Goal: Task Accomplishment & Management: Complete application form

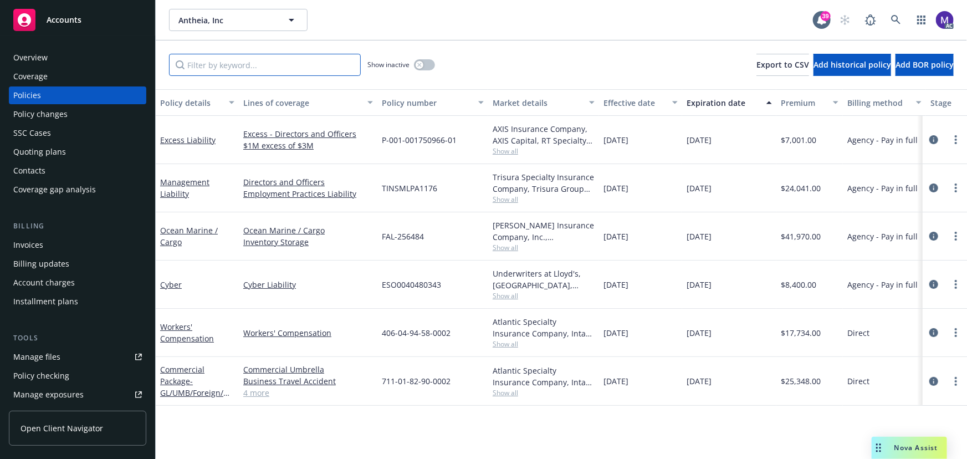
click at [217, 68] on input "Filter by keyword..." at bounding box center [265, 65] width 192 height 22
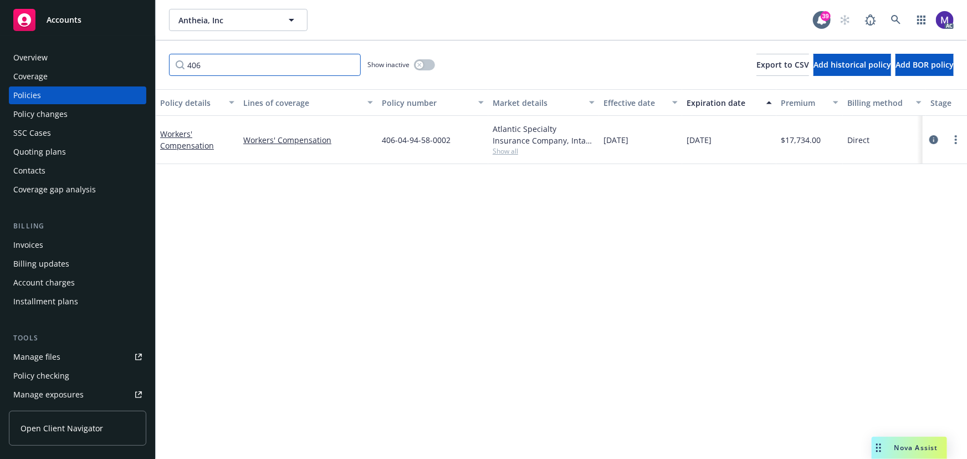
type input "406"
click at [504, 155] on span "Show all" at bounding box center [544, 150] width 102 height 9
click at [935, 133] on link "circleInformation" at bounding box center [933, 139] width 13 height 13
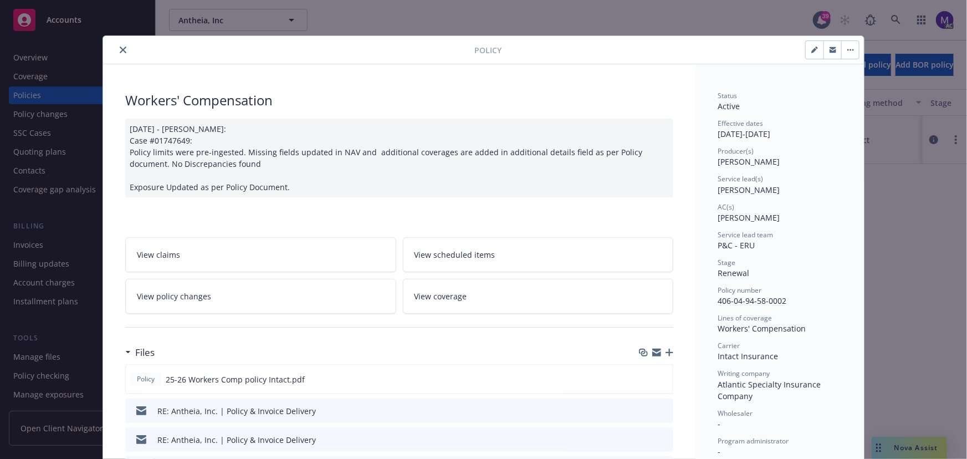
click at [205, 302] on link "View policy changes" at bounding box center [260, 296] width 271 height 35
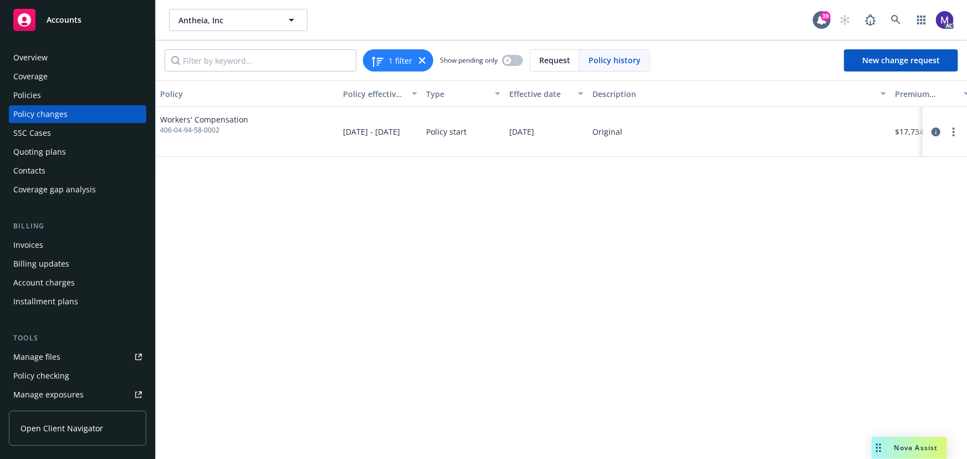
click at [46, 115] on div "Policy changes" at bounding box center [40, 114] width 54 height 18
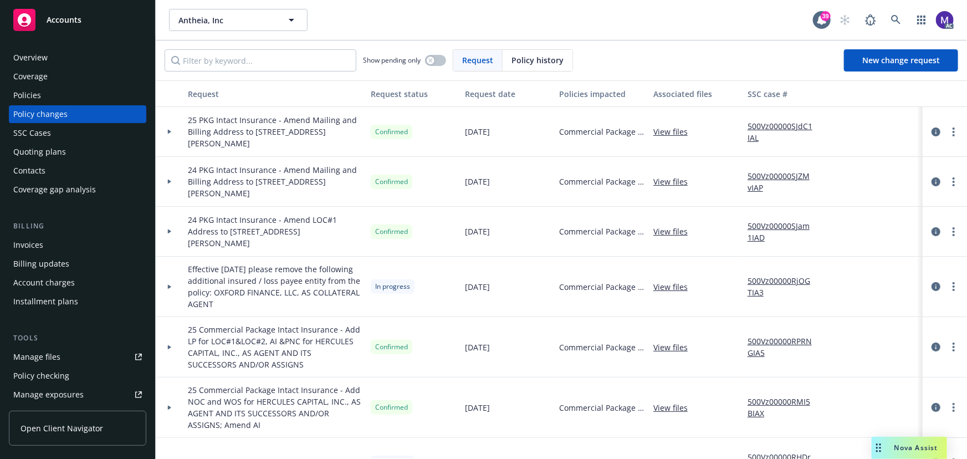
click at [178, 134] on div at bounding box center [170, 132] width 28 height 50
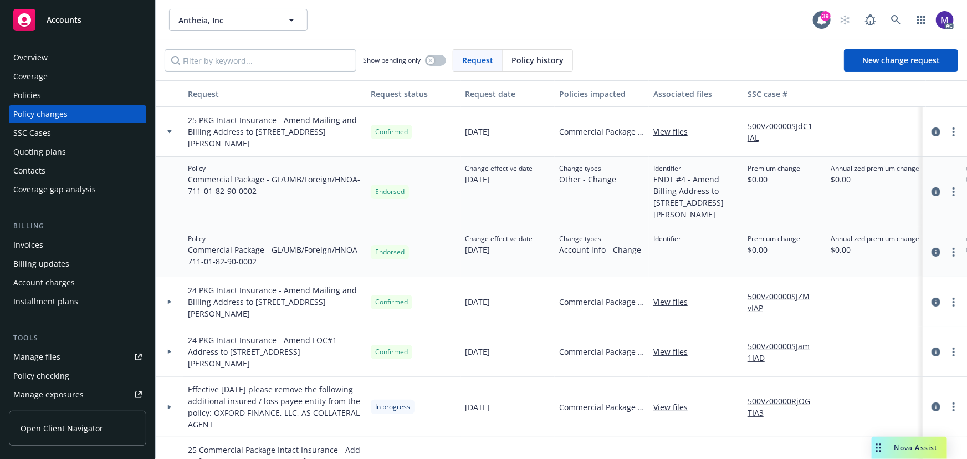
click at [35, 100] on div "Policies" at bounding box center [27, 95] width 28 height 18
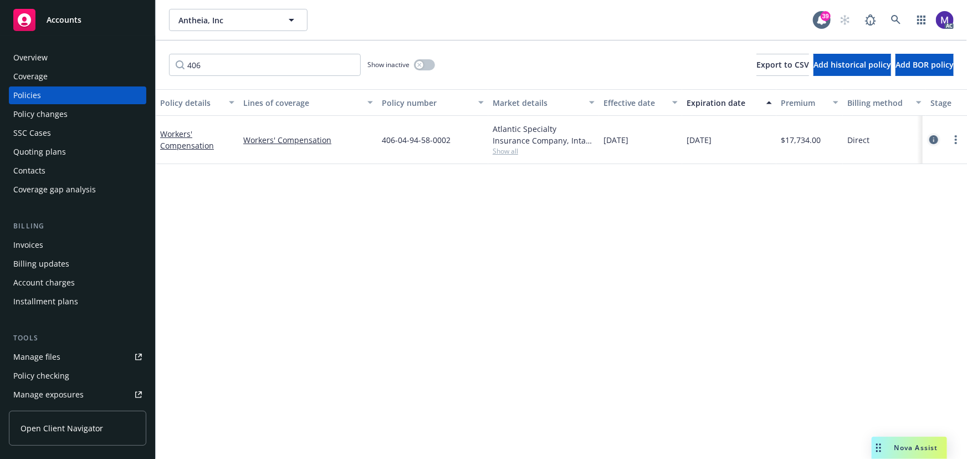
type input "406"
click at [934, 139] on icon "circleInformation" at bounding box center [933, 139] width 9 height 9
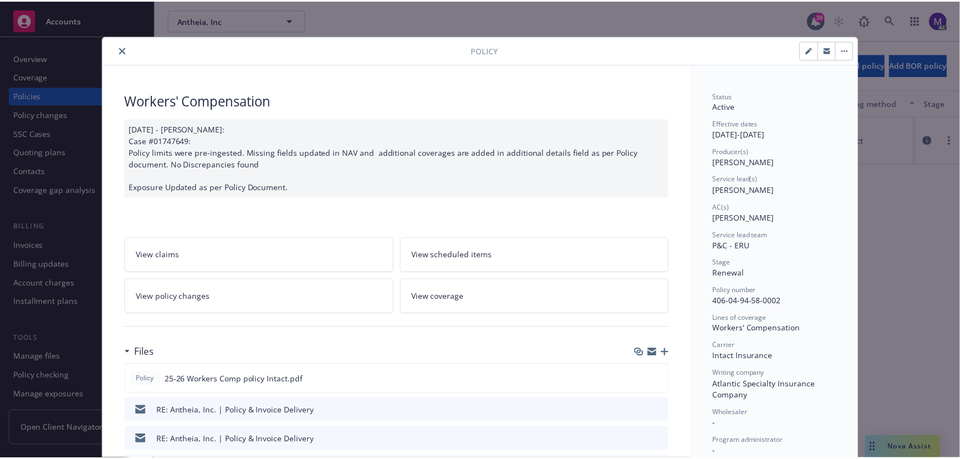
scroll to position [33, 0]
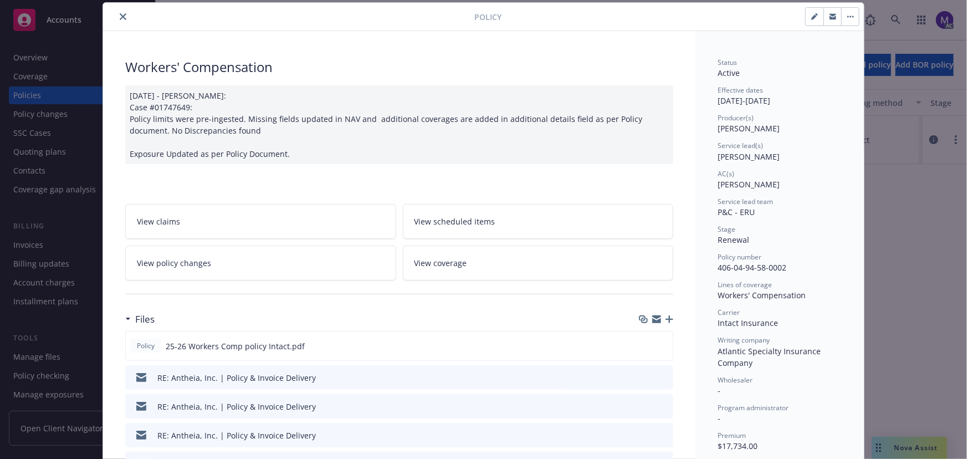
click at [245, 271] on link "View policy changes" at bounding box center [260, 263] width 271 height 35
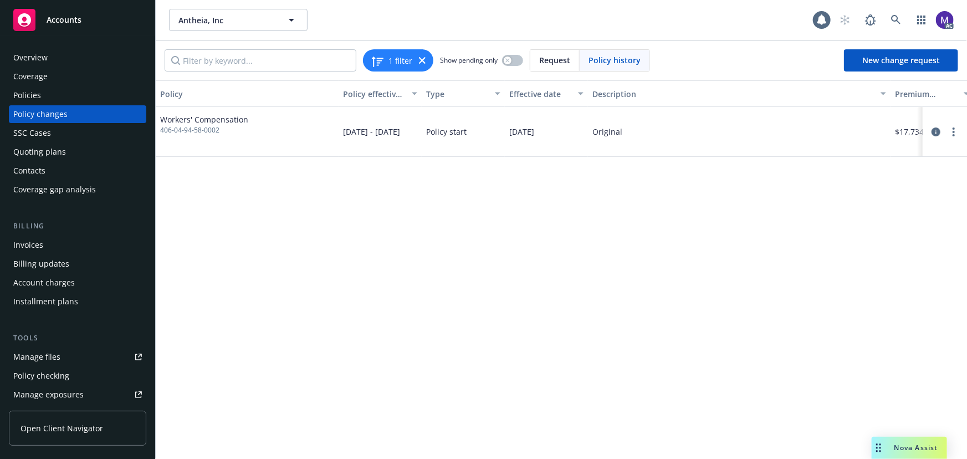
drag, startPoint x: 62, startPoint y: 116, endPoint x: 68, endPoint y: 119, distance: 6.5
click at [62, 116] on div "Policy changes" at bounding box center [40, 114] width 54 height 18
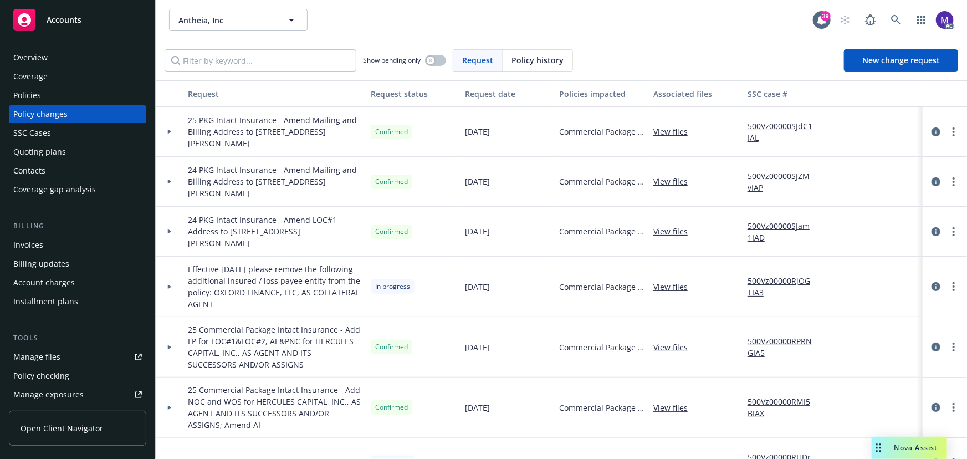
click at [172, 188] on div at bounding box center [170, 182] width 28 height 50
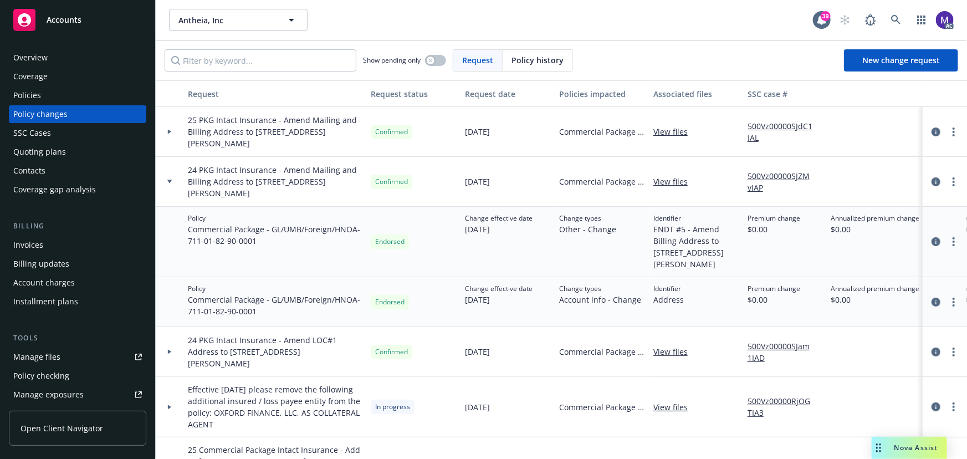
click at [172, 188] on div at bounding box center [170, 182] width 28 height 50
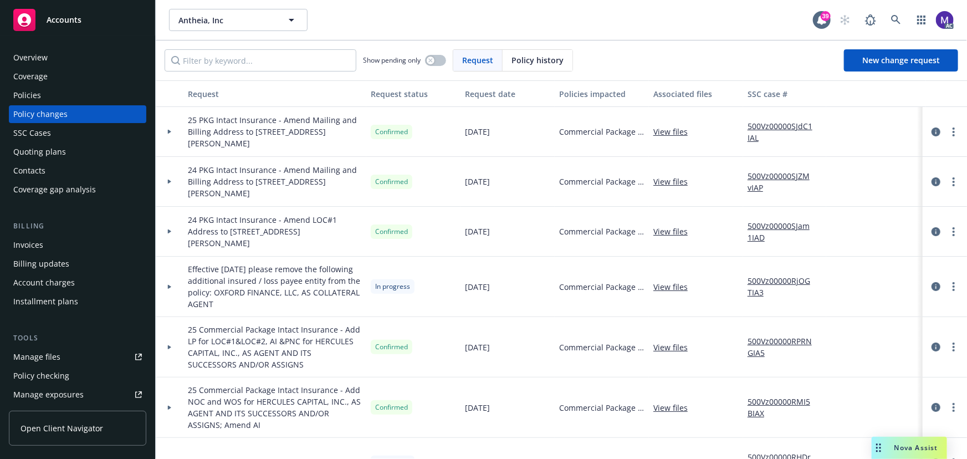
click at [176, 135] on div at bounding box center [170, 132] width 28 height 50
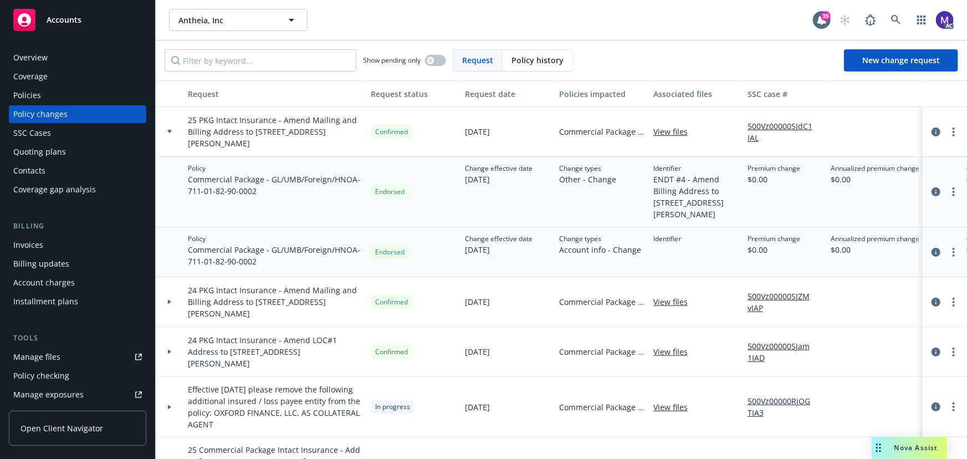
click at [176, 135] on div at bounding box center [170, 132] width 28 height 50
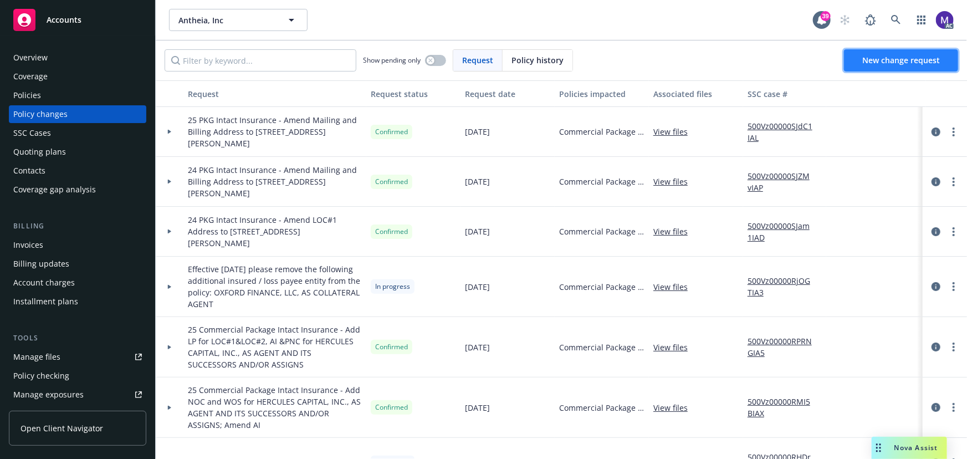
click at [870, 63] on span "New change request" at bounding box center [901, 60] width 78 height 11
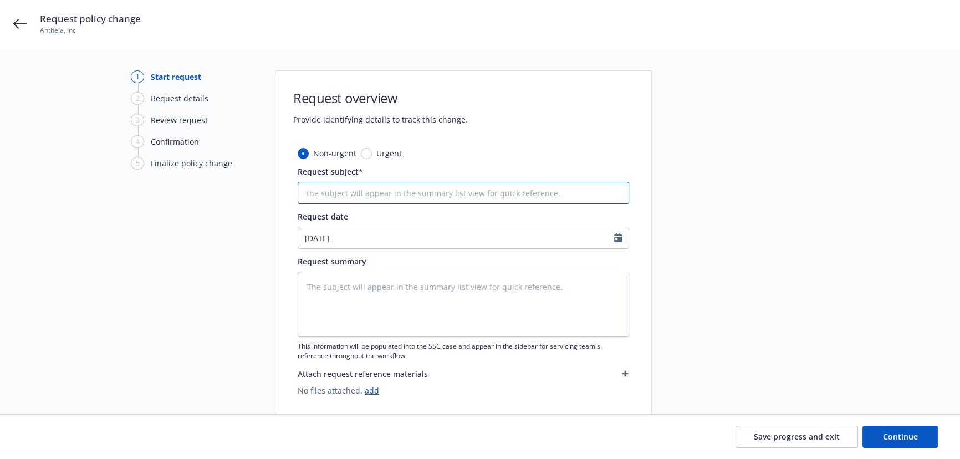
click at [353, 188] on input "Request subject*" at bounding box center [463, 193] width 331 height 22
type textarea "x"
type input "25"
type textarea "x"
type input "25"
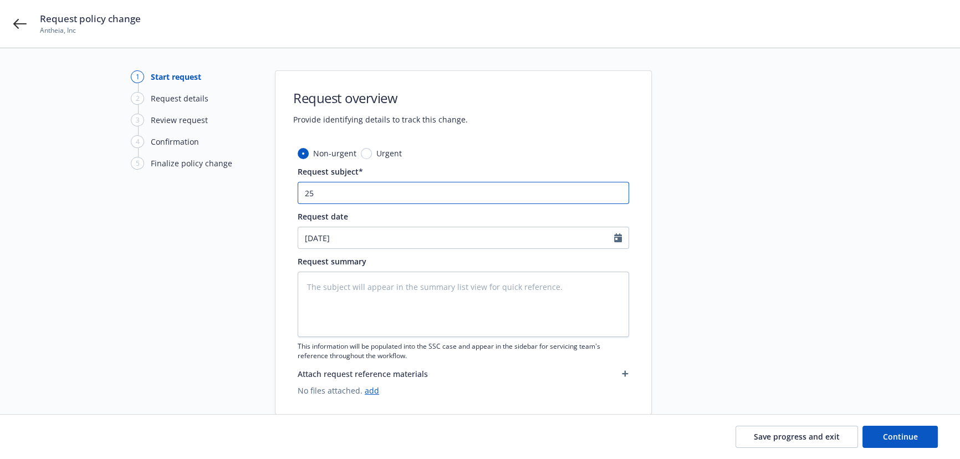
type textarea "x"
type input "25 W"
type textarea "x"
type input "25 WC"
type textarea "x"
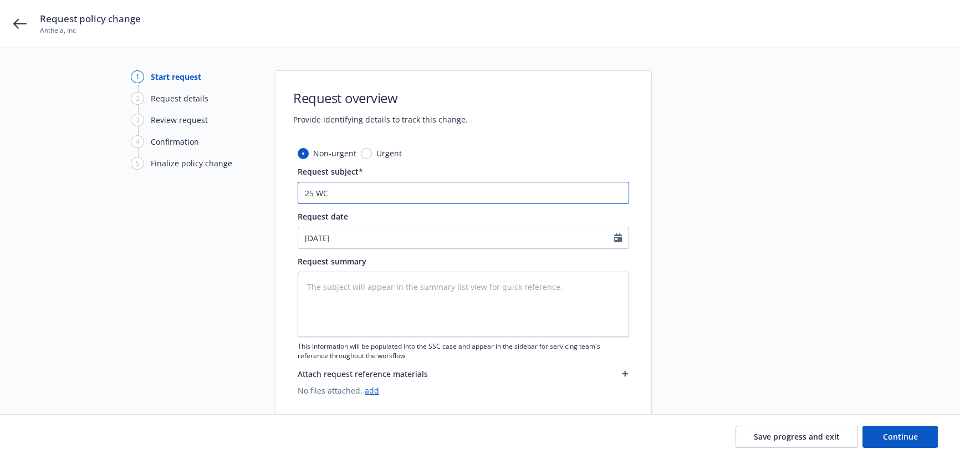
paste input "Intact Insurance"
type input "25 WC Intact Insurance"
type textarea "x"
type input "25 WC Intact Insurance"
type textarea "x"
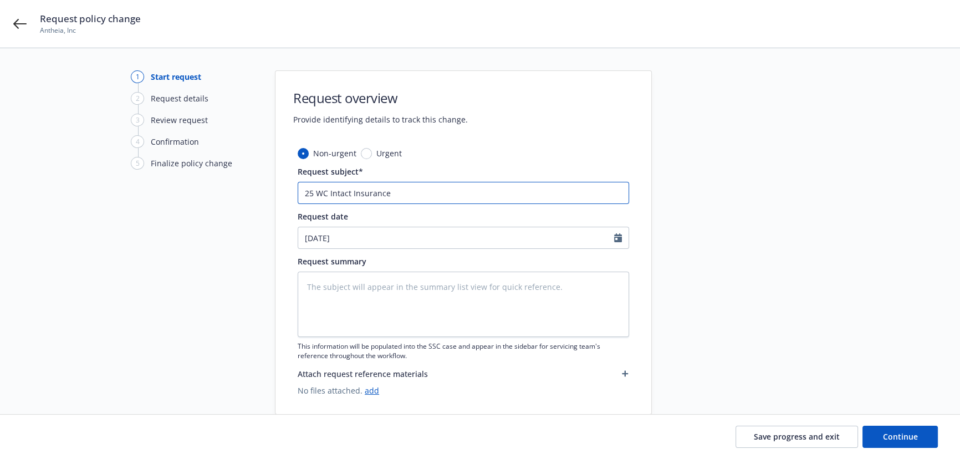
type input "25 WC Intact Insurance -"
type textarea "x"
type input "25 WC Intact Insurance -"
type textarea "x"
type input "25 WC Intact Insurance - A"
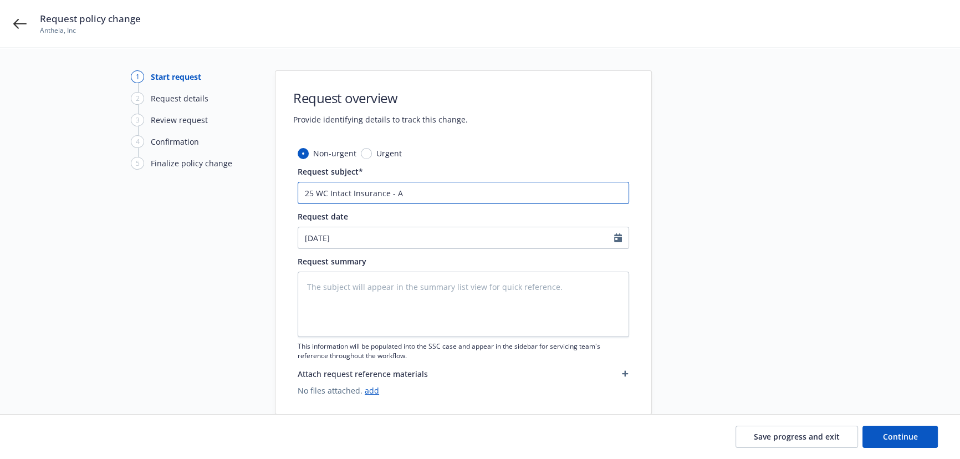
type textarea "x"
type input "25 WC Intact Insurance - Am"
type textarea "x"
type input "25 WC Intact Insurance - Ame"
type textarea "x"
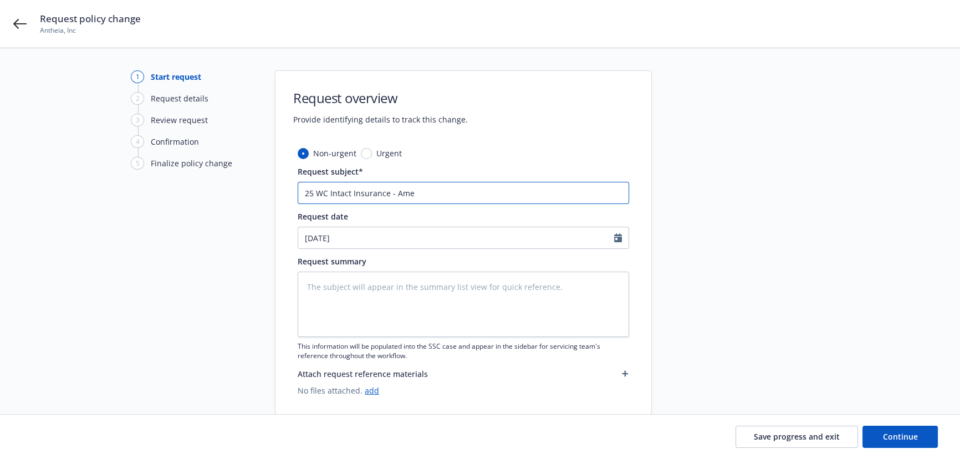
type input "25 WC Intact Insurance - [MEDICAL_DATA]"
type textarea "x"
type input "25 WC Intact Insurance - Amend"
type textarea "x"
type input "25 WC Intact Insurance - Amend"
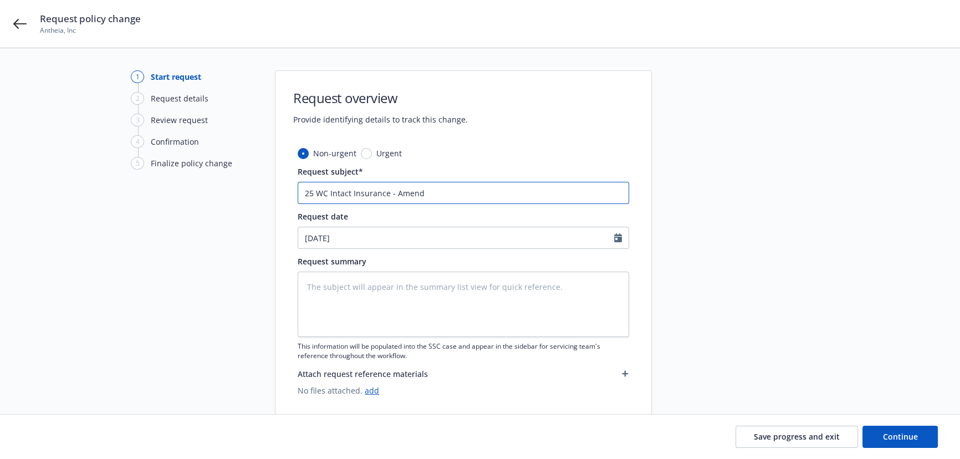
type textarea "x"
click at [400, 195] on input "25 WC Intact Insurance - Amend" at bounding box center [463, 193] width 331 height 22
paste input "Mailing and Billing Address to [STREET_ADDRESS][PERSON_NAME]"
type input "25 WC Intact Insurance - Amend Mailing and Billing Address to [STREET_ADDRESS][…"
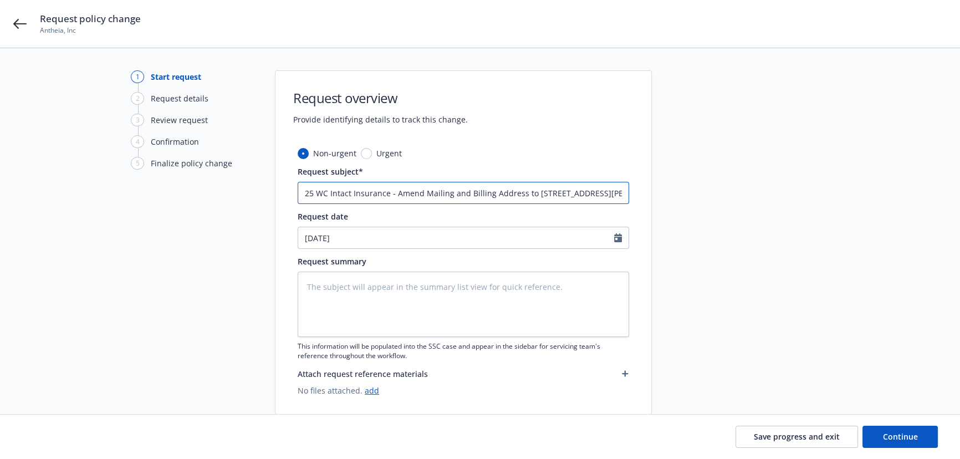
type textarea "x"
type input "25 WC Intact Insurance - Amend Mailing and Billing Address to [STREET_ADDRESS][…"
drag, startPoint x: 395, startPoint y: 195, endPoint x: 709, endPoint y: 204, distance: 314.4
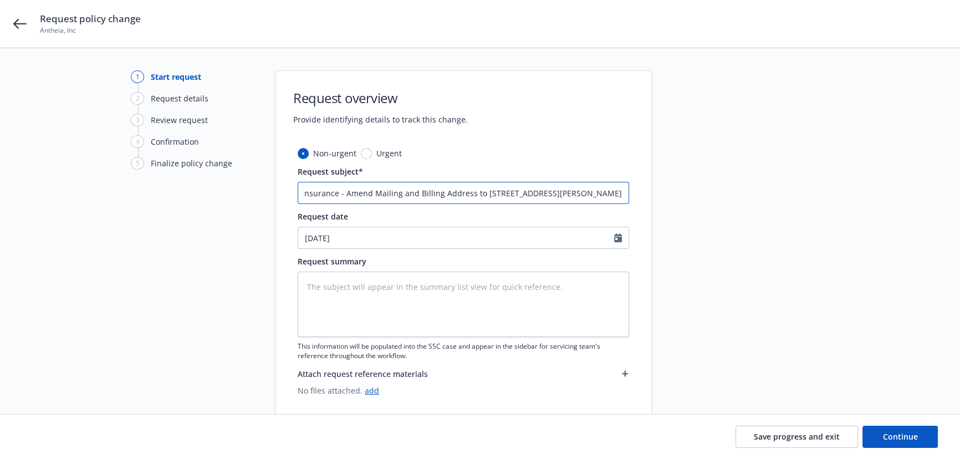
click at [709, 204] on div "1 Start request 2 Request details 3 Review request 4 Confirmation 5 Finalize po…" at bounding box center [479, 242] width 933 height 344
click at [382, 301] on textarea at bounding box center [463, 304] width 331 height 65
paste textarea "Amend Mailing and Billing Address to [STREET_ADDRESS][PERSON_NAME]"
type textarea "x"
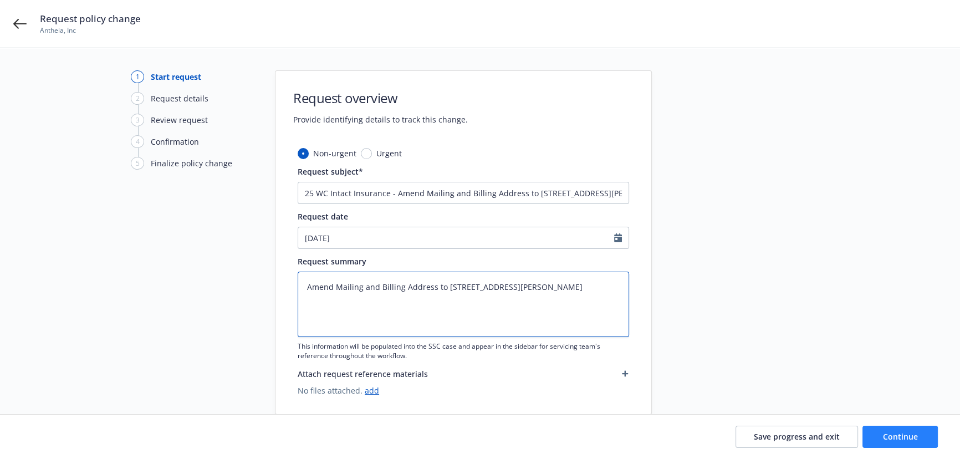
type textarea "Amend Mailing and Billing Address to [STREET_ADDRESS][PERSON_NAME]"
click at [913, 431] on button "Continue" at bounding box center [899, 437] width 75 height 22
type textarea "x"
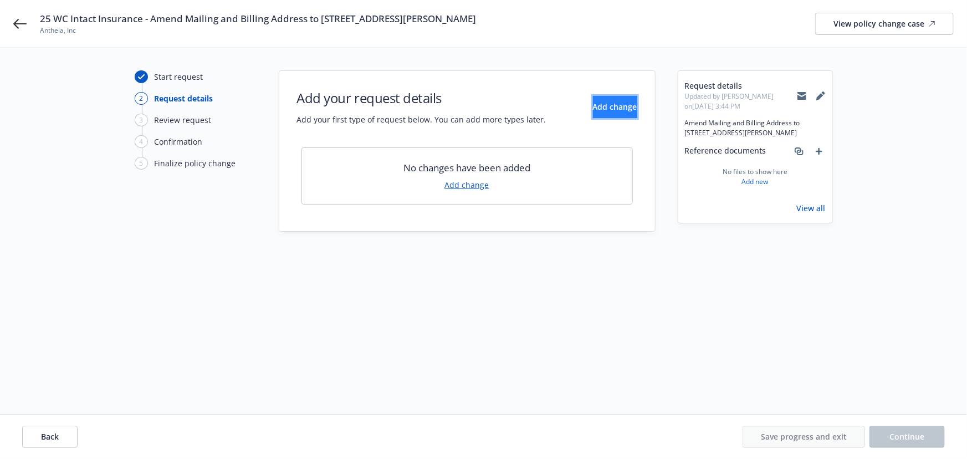
click at [610, 109] on span "Add change" at bounding box center [615, 106] width 44 height 11
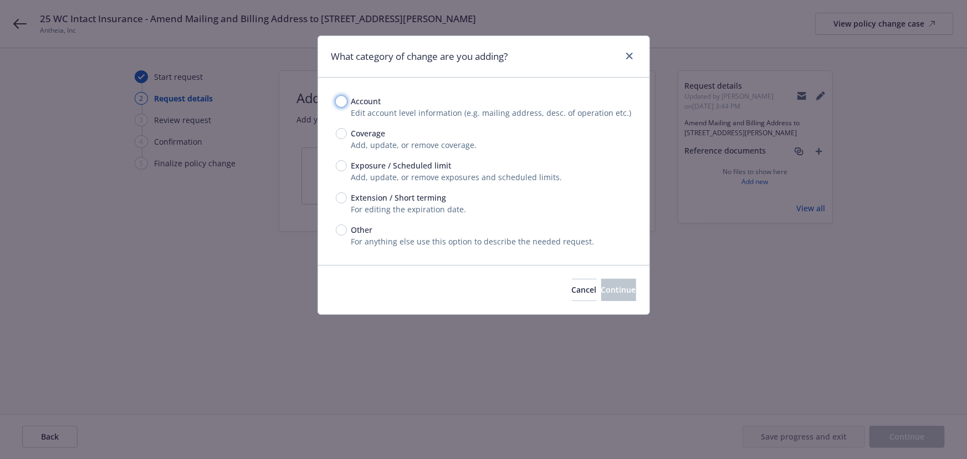
click at [339, 100] on input "Account" at bounding box center [341, 101] width 11 height 11
radio input "true"
click at [601, 288] on span "Continue" at bounding box center [618, 289] width 35 height 11
select select "US"
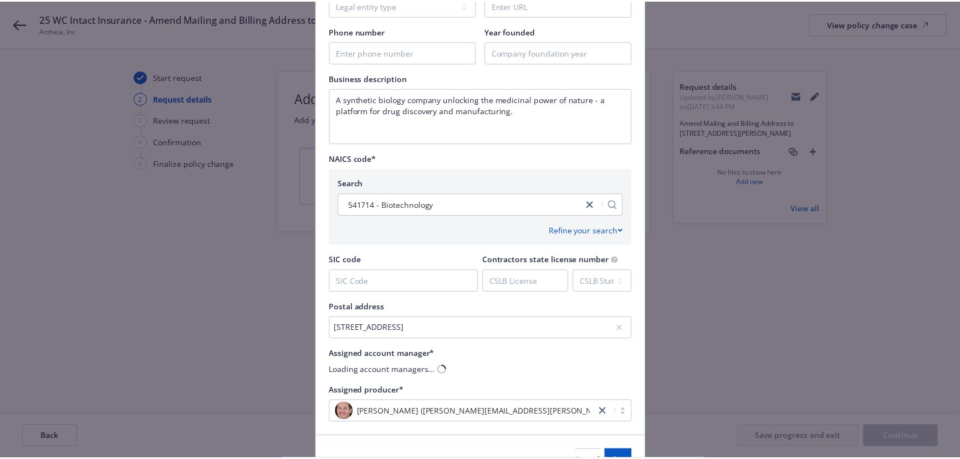
scroll to position [403, 0]
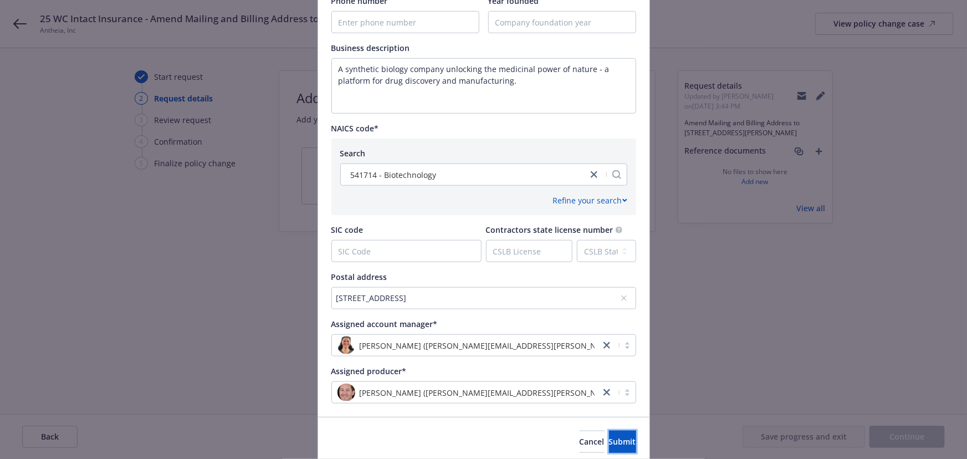
click at [609, 442] on span "Submit" at bounding box center [622, 441] width 27 height 11
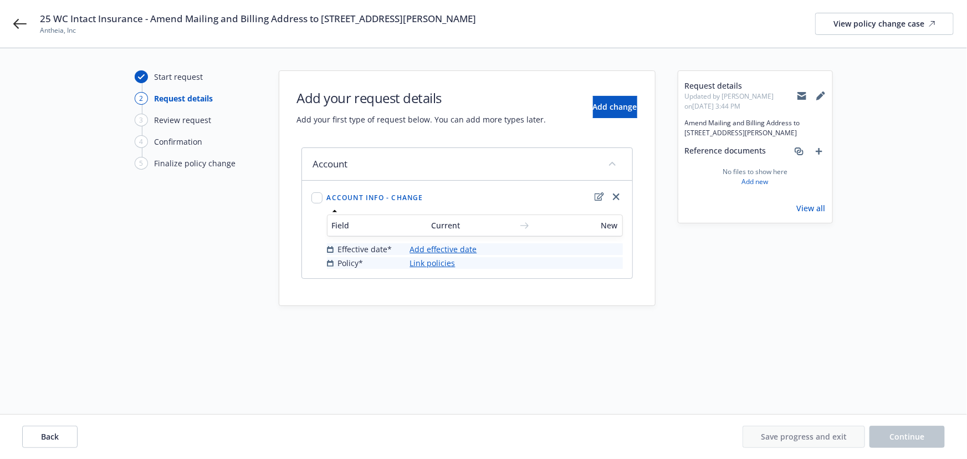
click at [442, 247] on link "Add effective date" at bounding box center [443, 249] width 67 height 12
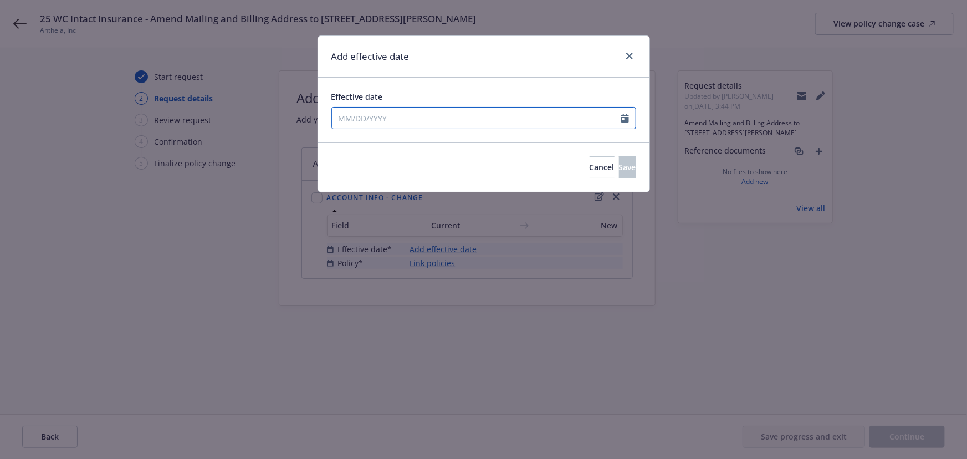
click at [372, 113] on input "Effective date" at bounding box center [476, 118] width 289 height 21
select select "9"
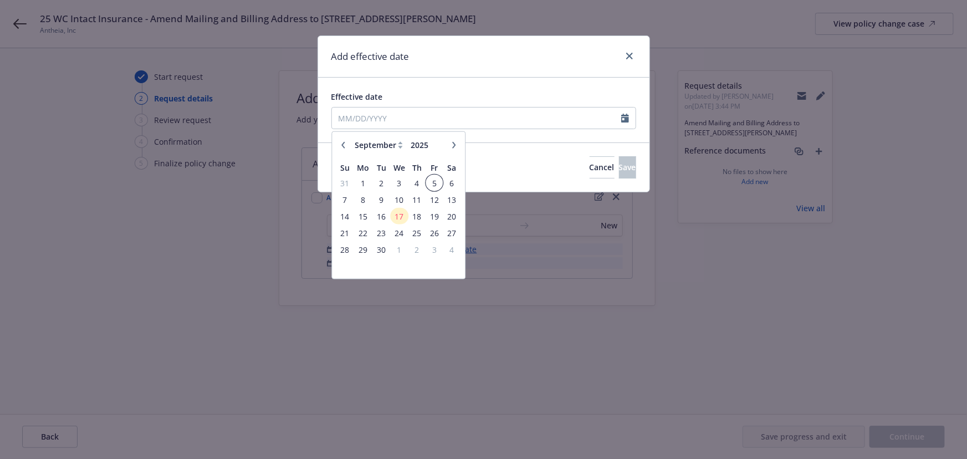
click at [432, 181] on span "5" at bounding box center [434, 183] width 15 height 14
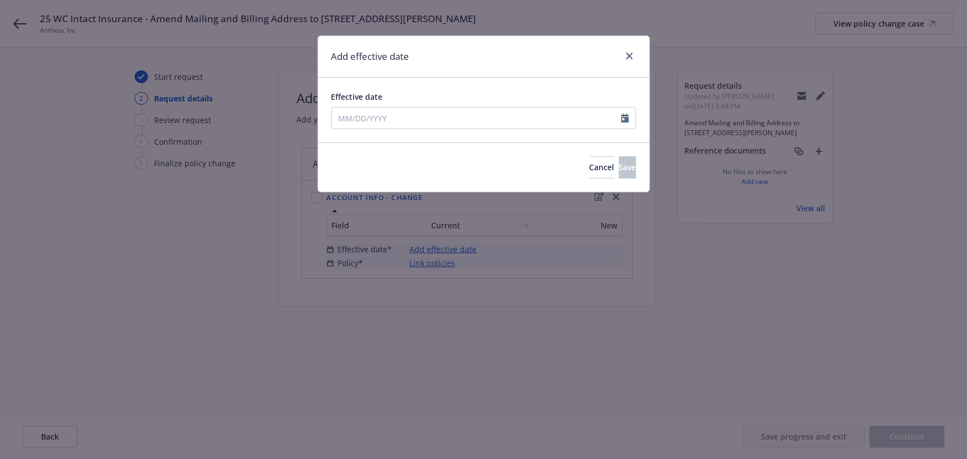
type input "[DATE]"
click at [619, 167] on button "Save" at bounding box center [627, 167] width 17 height 22
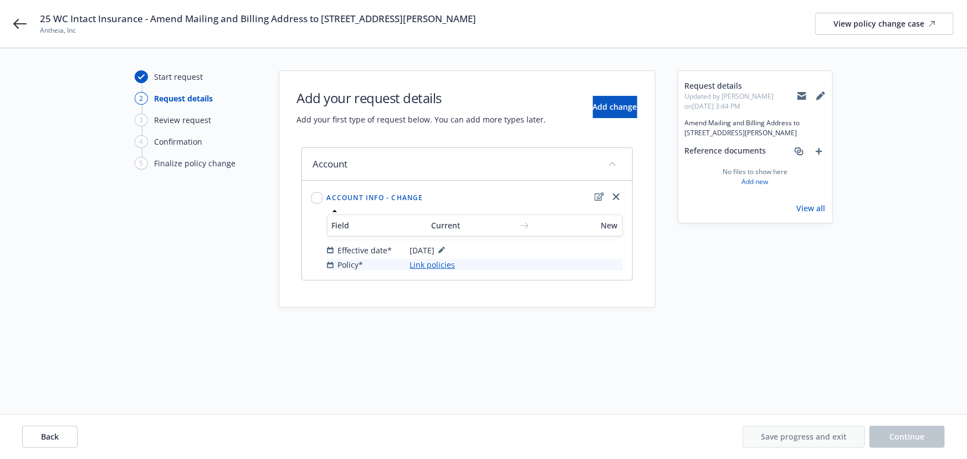
click at [430, 269] on link "Link policies" at bounding box center [432, 265] width 45 height 12
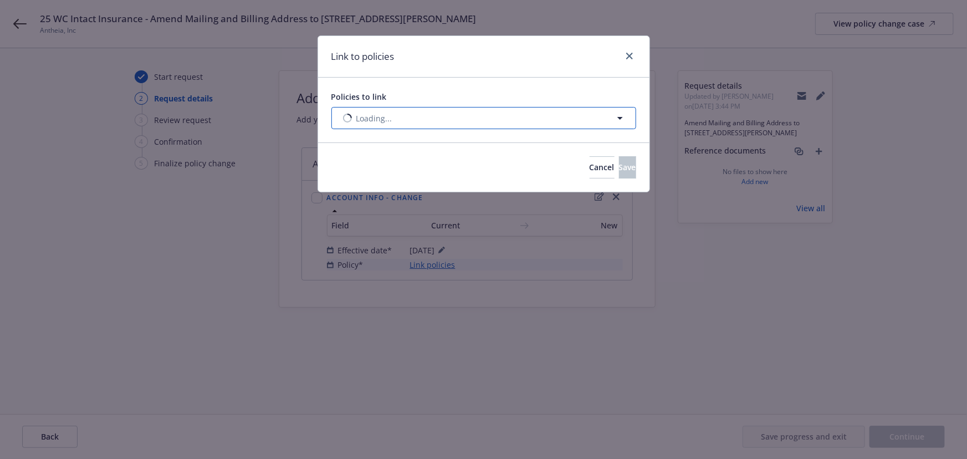
click at [366, 120] on span "Loading..." at bounding box center [374, 119] width 36 height 12
select select "ACTIVE"
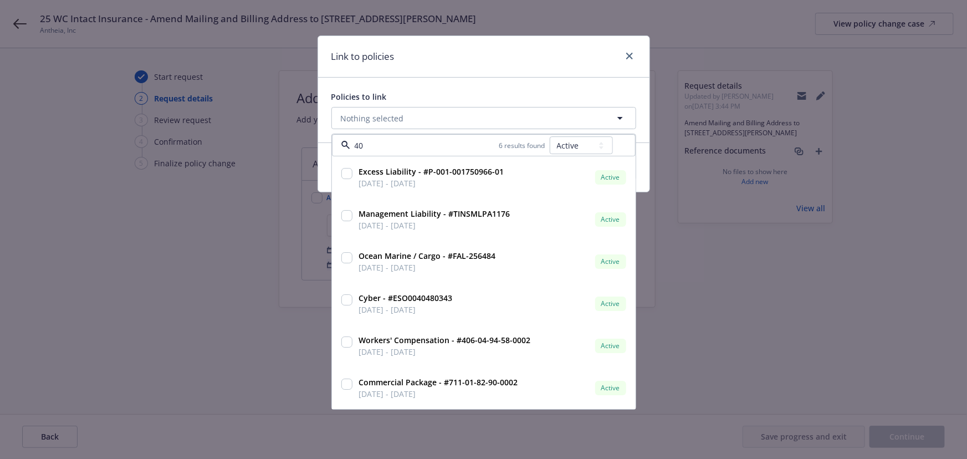
type input "406"
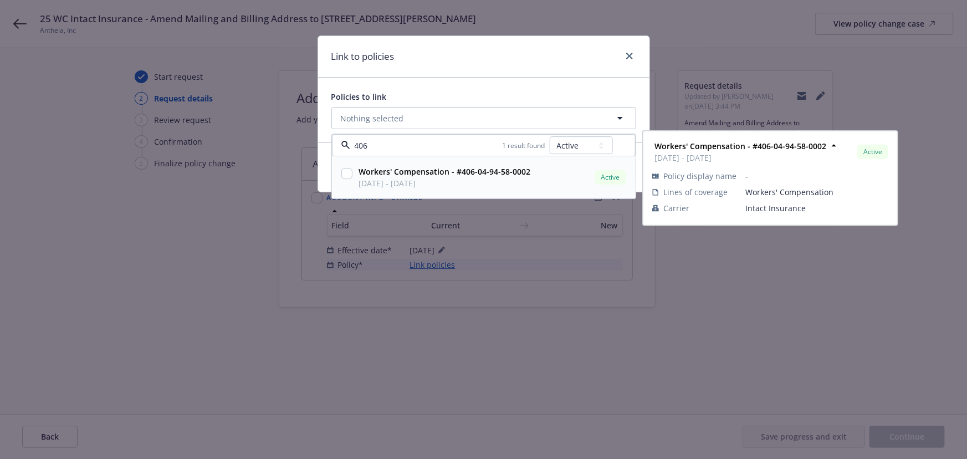
click at [427, 185] on span "[DATE] - [DATE]" at bounding box center [445, 184] width 172 height 12
checkbox input "true"
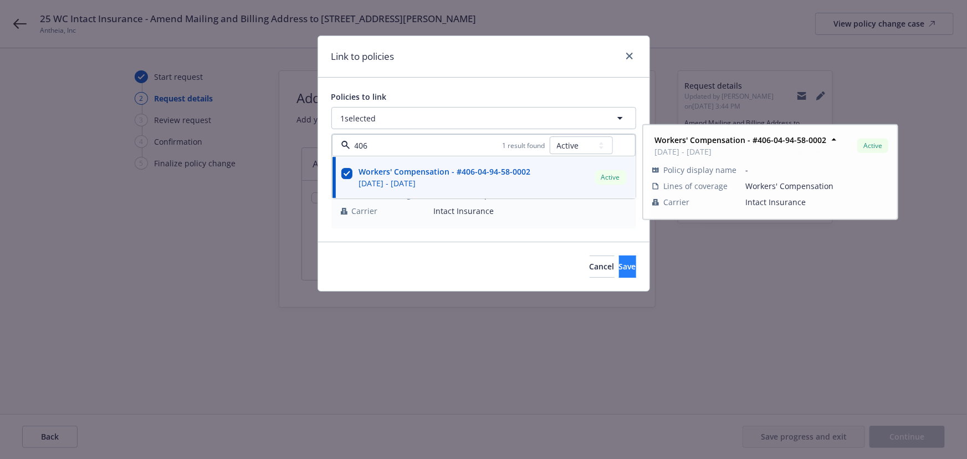
type input "406"
click at [619, 265] on span "Save" at bounding box center [627, 266] width 17 height 11
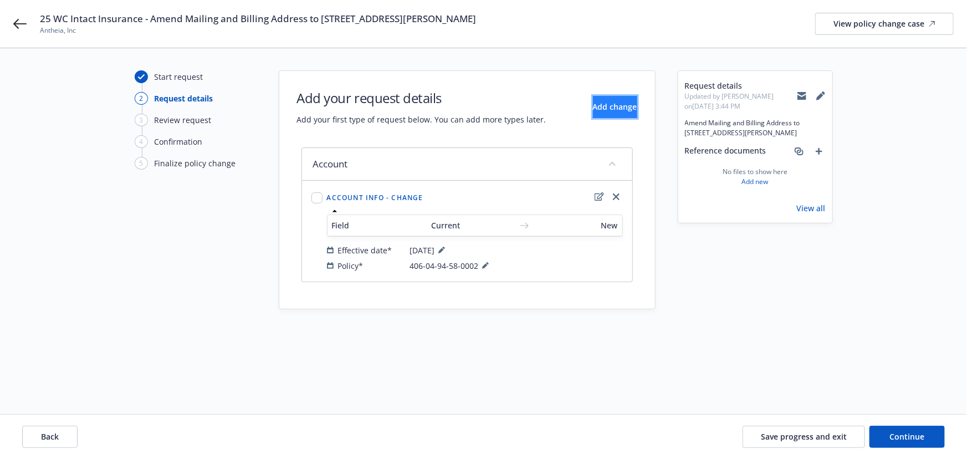
click at [615, 106] on span "Add change" at bounding box center [615, 106] width 44 height 11
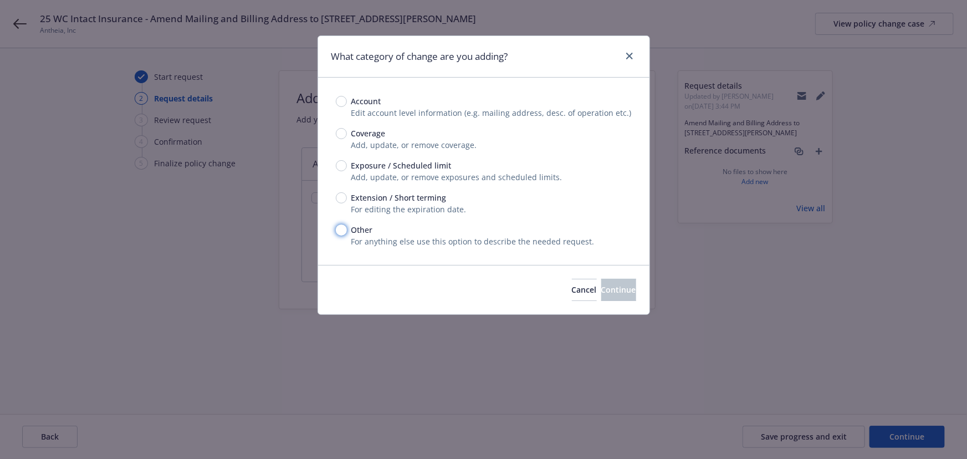
drag, startPoint x: 341, startPoint y: 228, endPoint x: 460, endPoint y: 259, distance: 122.5
click at [341, 228] on input "Other" at bounding box center [341, 229] width 11 height 11
radio input "true"
click at [601, 289] on span "Continue" at bounding box center [618, 289] width 35 height 11
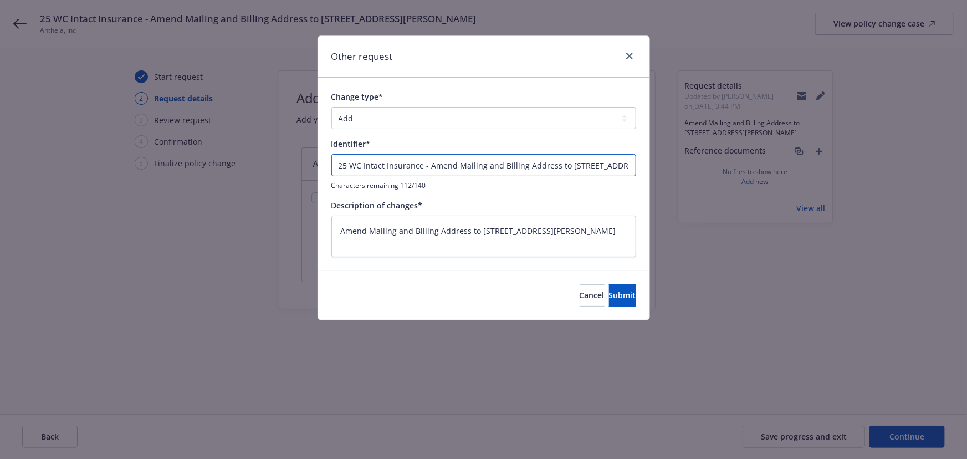
drag, startPoint x: 340, startPoint y: 164, endPoint x: 176, endPoint y: 144, distance: 165.3
click at [176, 144] on div "Other request Change type* Add Audit Change Remove Identifier* 25 WC Intact Ins…" at bounding box center [483, 229] width 967 height 459
type textarea "x"
type input "Amend Mailing and Billing Address to [STREET_ADDRESS][PERSON_NAME]"
click at [396, 120] on select "Add Audit Change Remove" at bounding box center [483, 118] width 305 height 22
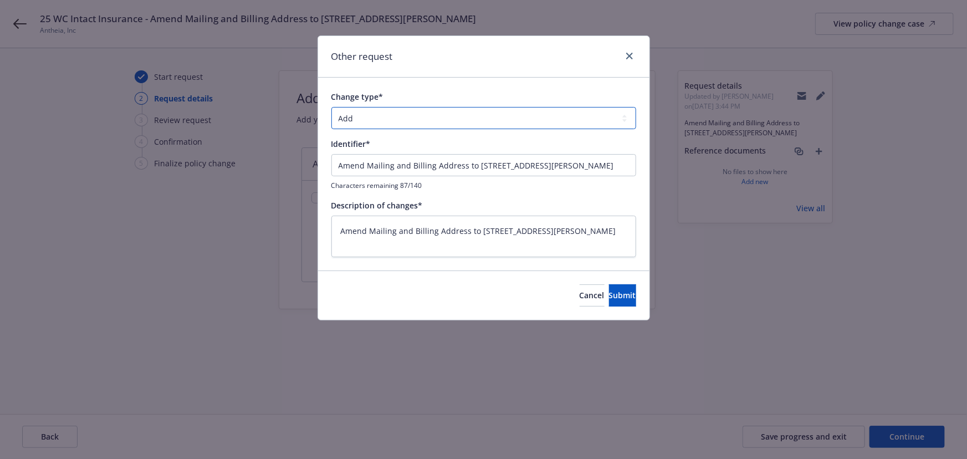
select select "CHANGE"
click at [331, 107] on select "Add Audit Change Remove" at bounding box center [483, 118] width 305 height 22
drag, startPoint x: 411, startPoint y: 229, endPoint x: 370, endPoint y: 230, distance: 41.0
click at [370, 230] on textarea "Amend Mailing and Billing Address to [STREET_ADDRESS][PERSON_NAME]" at bounding box center [483, 237] width 305 height 42
type textarea "x"
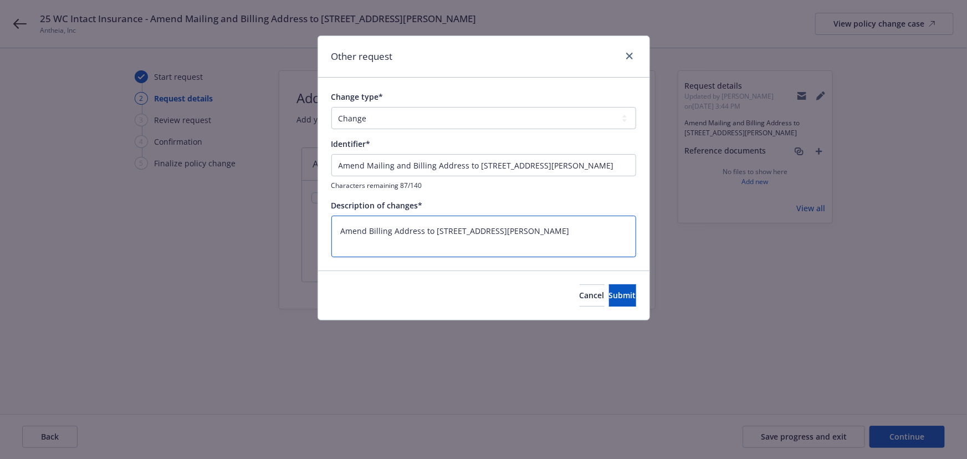
type textarea "Amend Billing Address to [STREET_ADDRESS][PERSON_NAME]"
drag, startPoint x: 410, startPoint y: 164, endPoint x: 367, endPoint y: 168, distance: 42.3
click at [367, 168] on input "Amend Mailing and Billing Address to [STREET_ADDRESS][PERSON_NAME]" at bounding box center [483, 165] width 305 height 22
type textarea "x"
type input "Amend Billing Address to [STREET_ADDRESS][PERSON_NAME]"
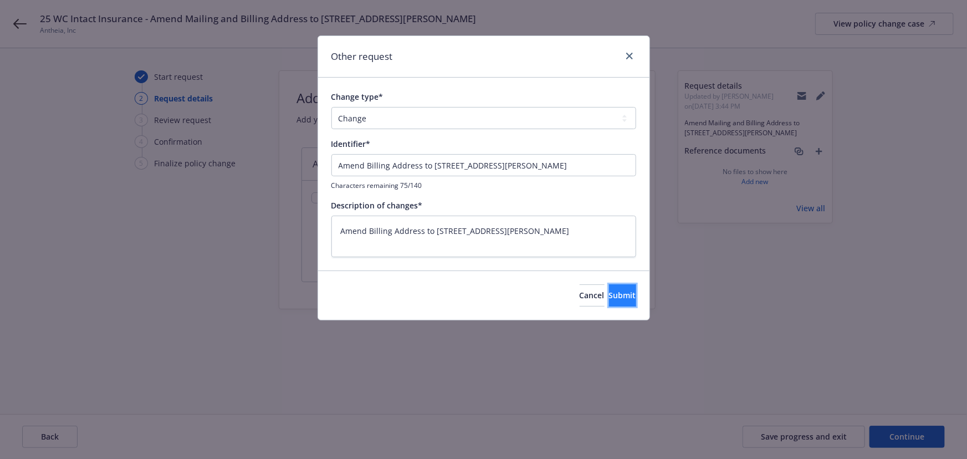
click at [615, 296] on span "Submit" at bounding box center [622, 295] width 27 height 11
type textarea "x"
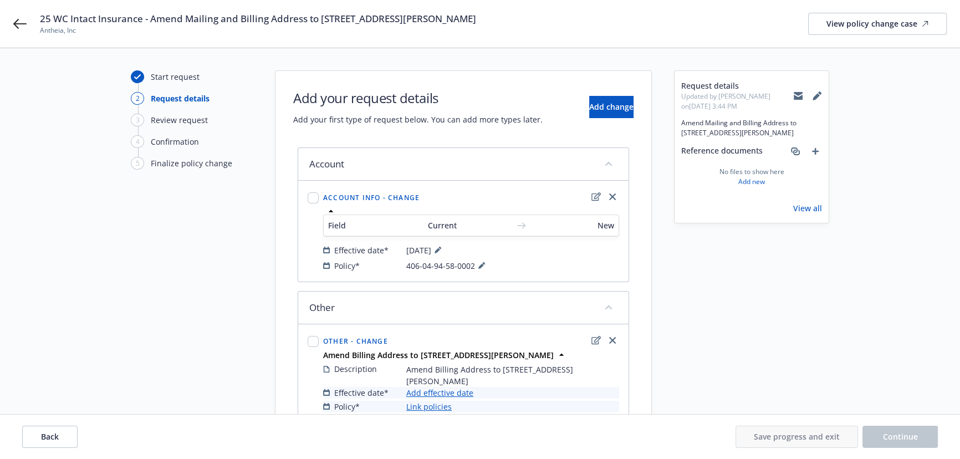
click at [448, 399] on link "Add effective date" at bounding box center [439, 393] width 67 height 12
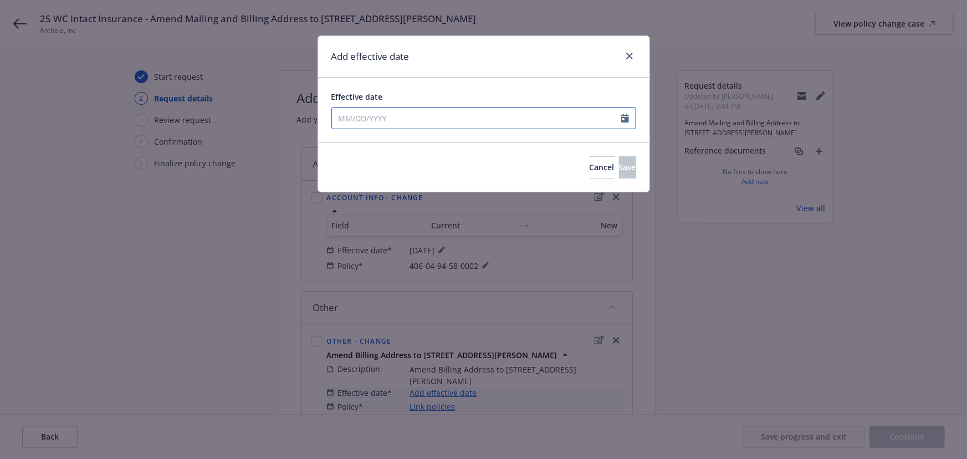
click at [382, 119] on input "Effective date" at bounding box center [476, 118] width 289 height 21
select select "9"
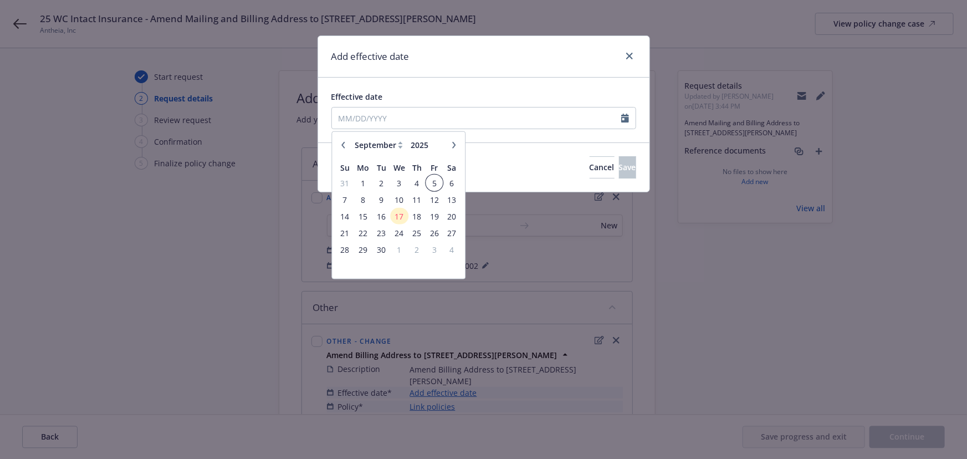
click at [433, 178] on span "5" at bounding box center [434, 183] width 15 height 14
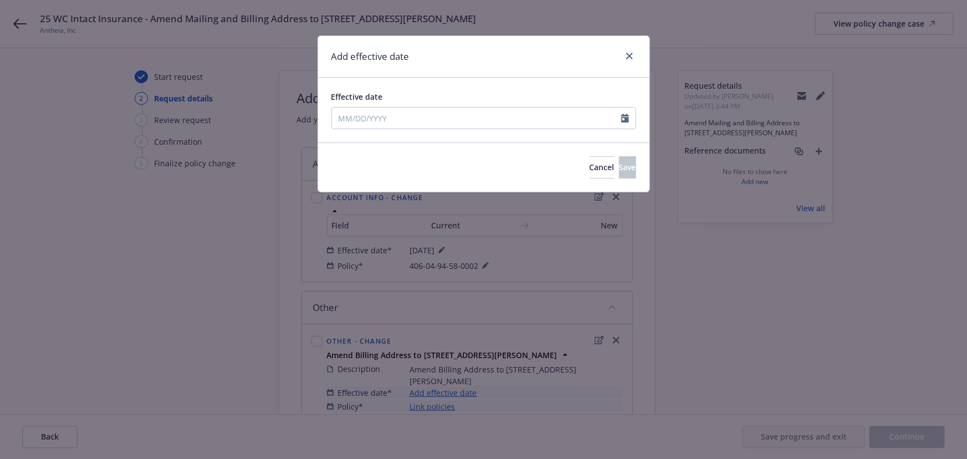
type input "[DATE]"
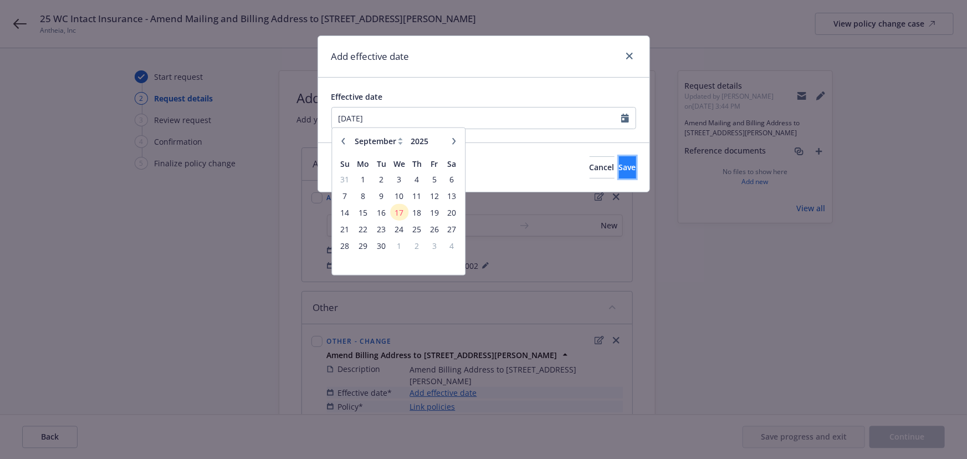
click at [619, 171] on span "Save" at bounding box center [627, 167] width 17 height 11
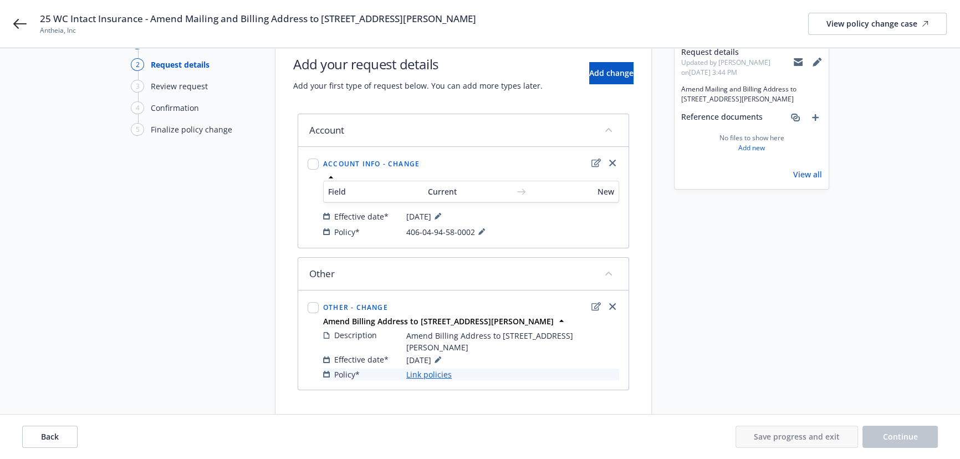
scroll to position [70, 0]
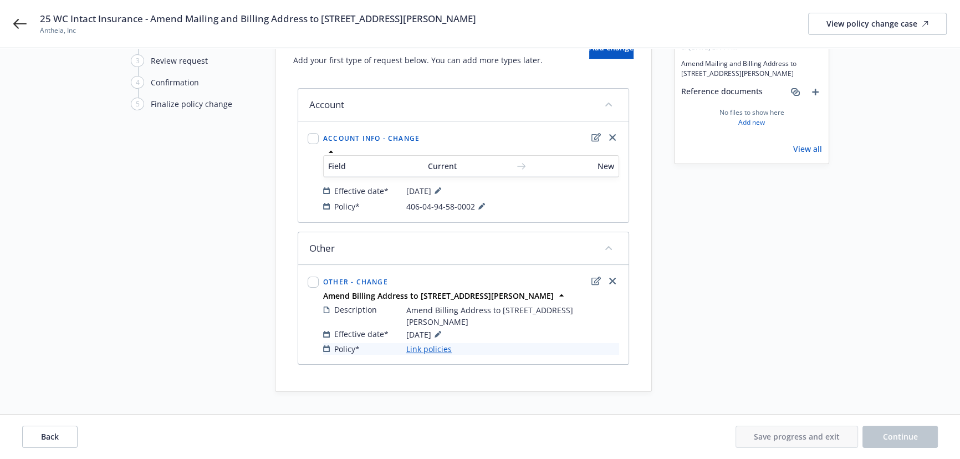
click at [435, 350] on link "Link policies" at bounding box center [428, 349] width 45 height 12
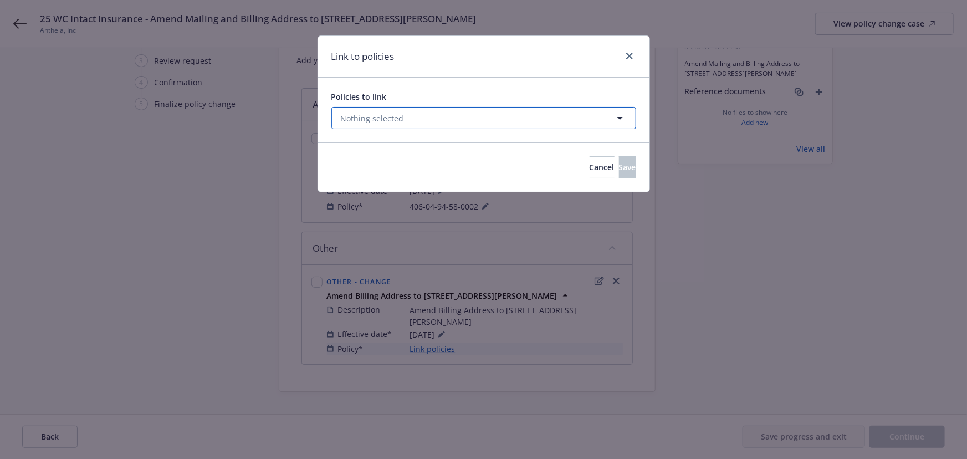
click at [361, 118] on span "Nothing selected" at bounding box center [372, 119] width 63 height 12
select select "ACTIVE"
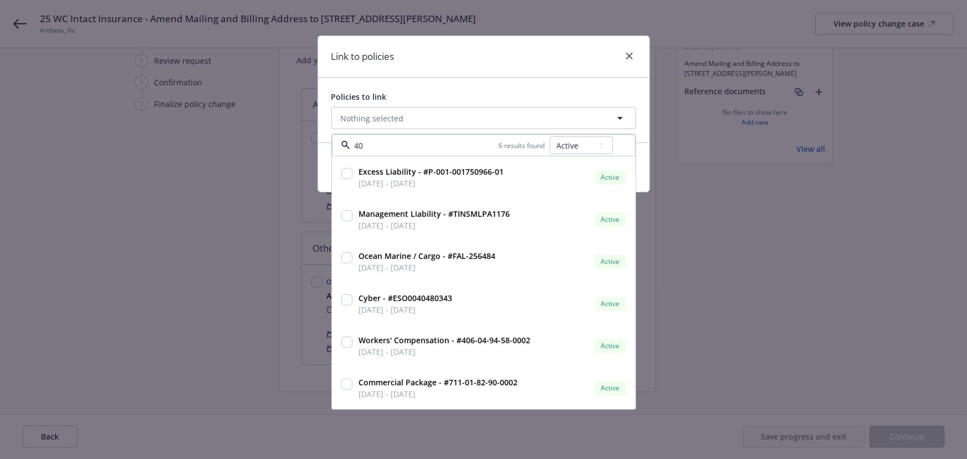
type input "406"
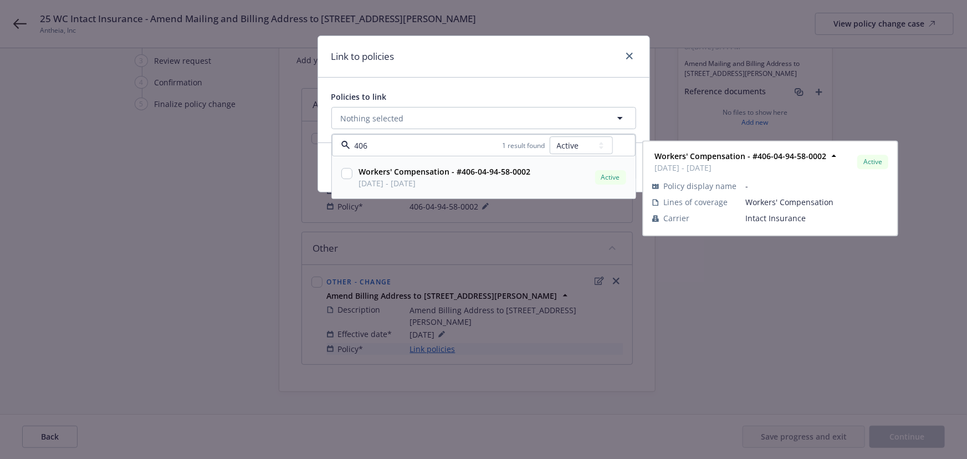
click at [397, 175] on strong "Workers' Compensation - #406-04-94-58-0002" at bounding box center [445, 172] width 172 height 11
checkbox input "true"
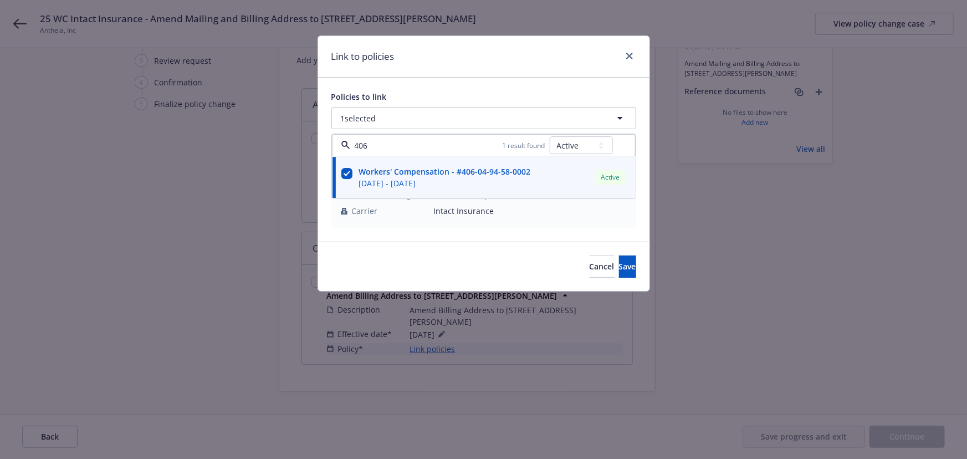
type input "406"
click at [519, 68] on div "Link to policies" at bounding box center [483, 57] width 331 height 42
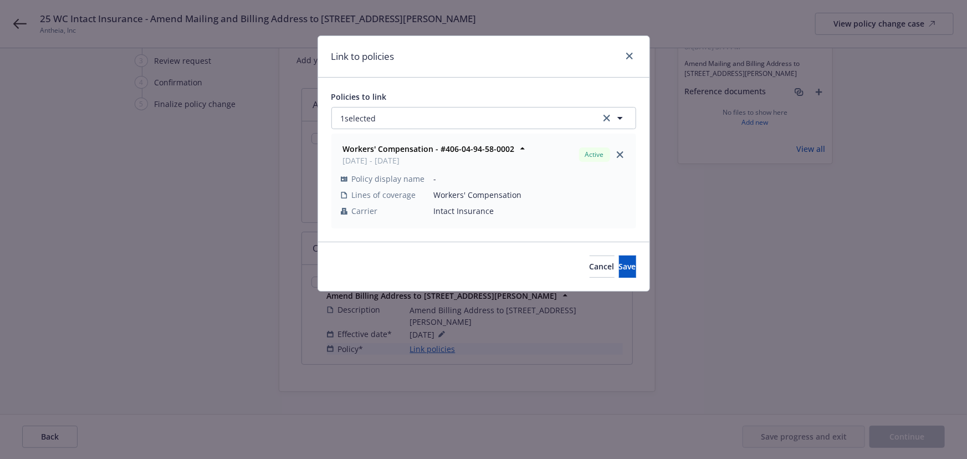
click at [611, 254] on div "Cancel Save" at bounding box center [483, 266] width 331 height 49
click at [619, 265] on span "Save" at bounding box center [627, 266] width 17 height 11
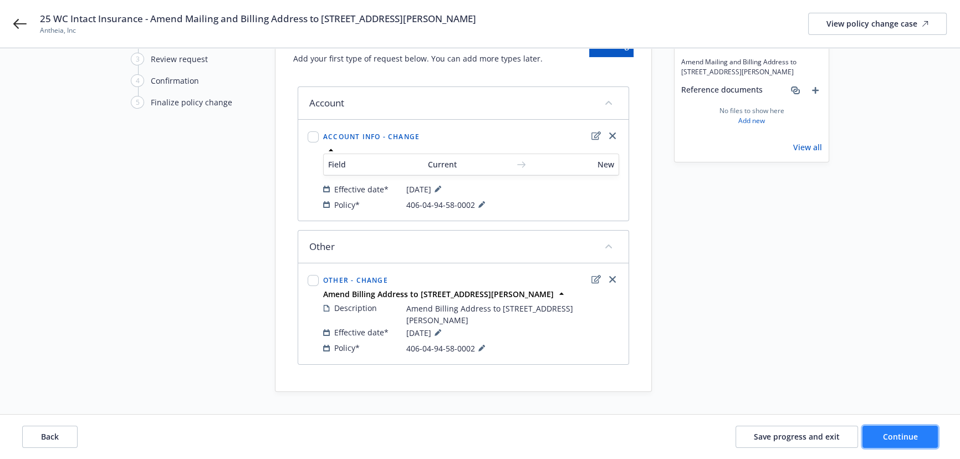
click at [900, 435] on span "Continue" at bounding box center [900, 436] width 35 height 11
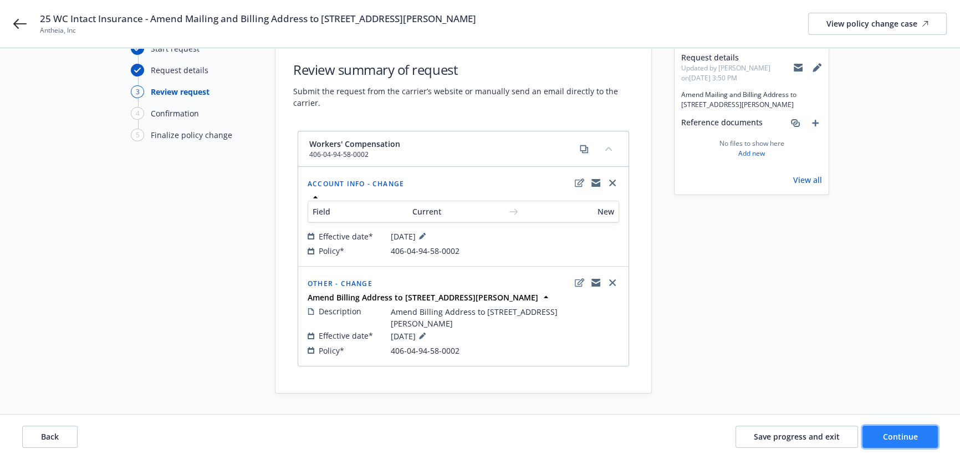
click at [904, 442] on span "Continue" at bounding box center [900, 436] width 35 height 11
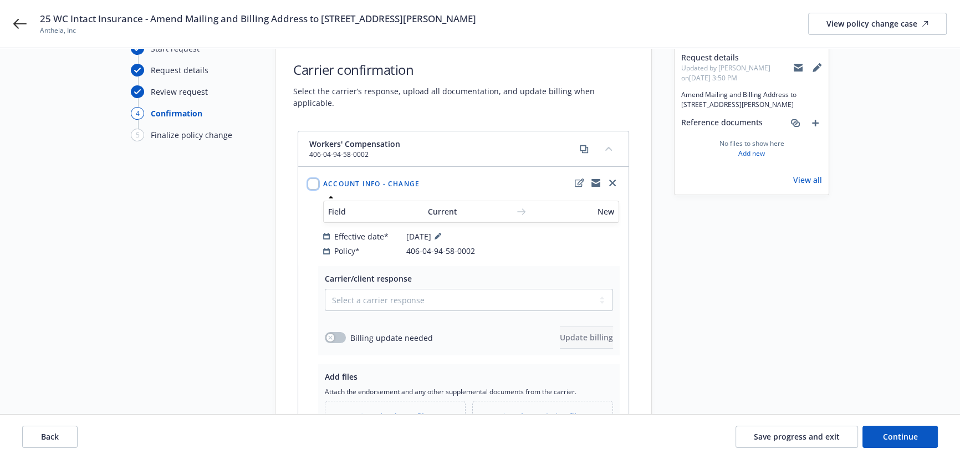
click at [313, 178] on input "checkbox" at bounding box center [313, 183] width 11 height 11
checkbox input "true"
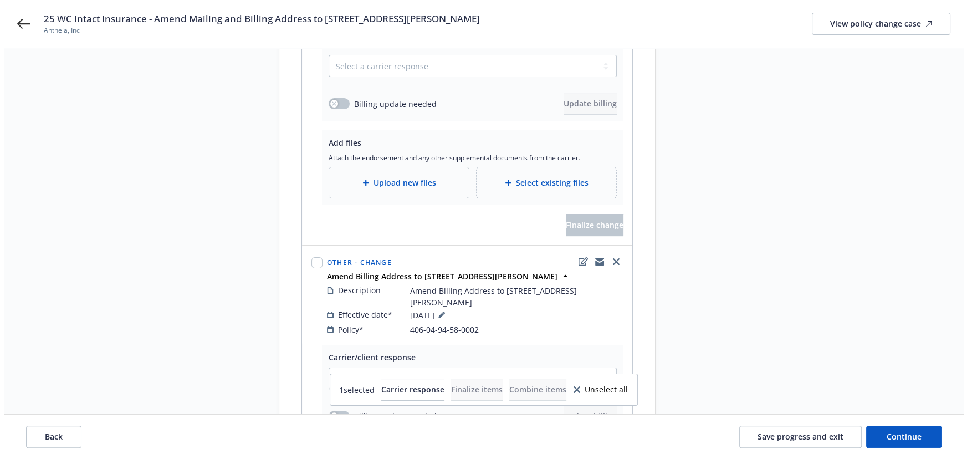
scroll to position [280, 0]
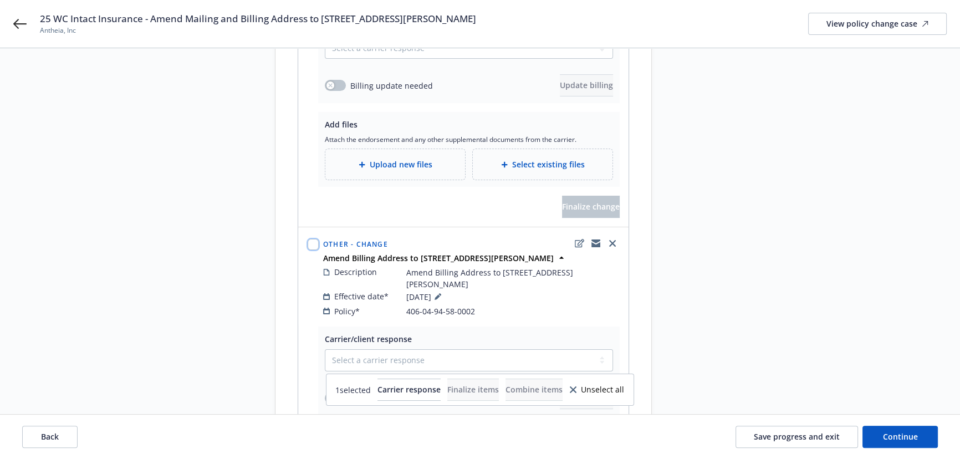
click at [310, 239] on input "checkbox" at bounding box center [313, 244] width 11 height 11
checkbox input "true"
click at [560, 385] on span "Combine items" at bounding box center [533, 389] width 57 height 11
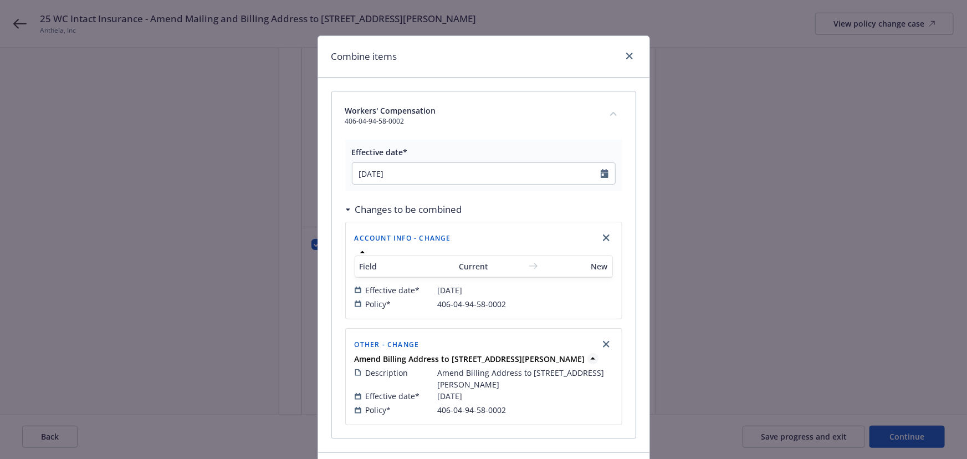
scroll to position [89, 0]
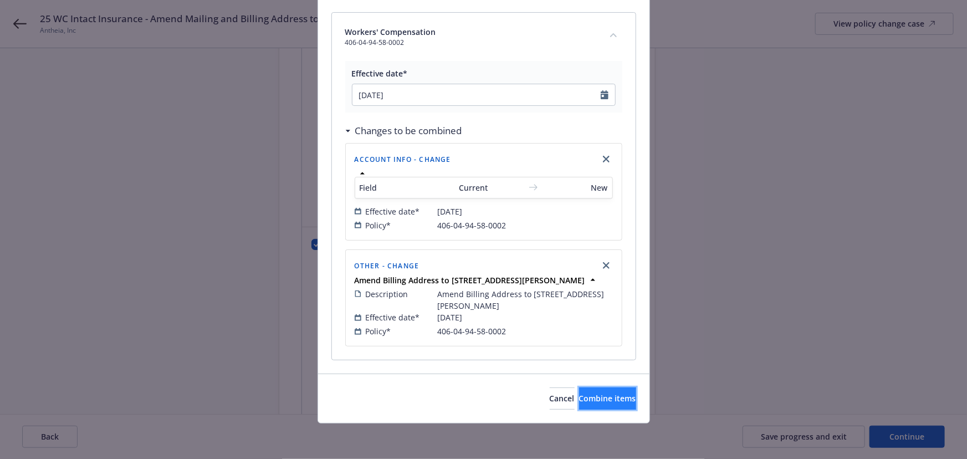
click at [592, 397] on span "Combine items" at bounding box center [607, 398] width 57 height 11
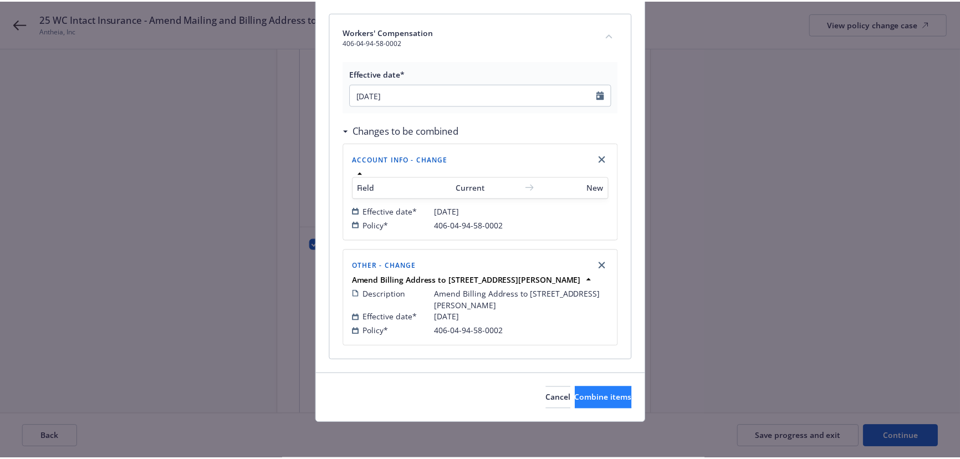
scroll to position [139, 0]
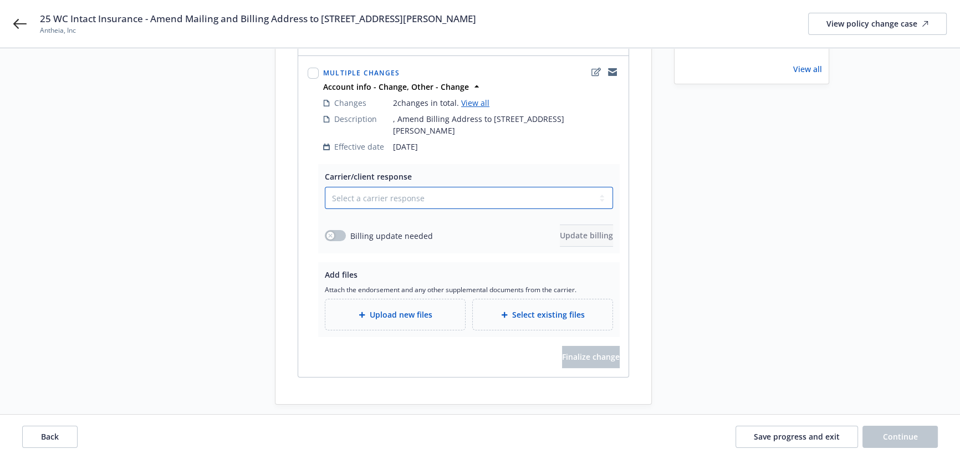
click at [474, 189] on select "Select a carrier response Accepted Accepted with revision No endorsement needed…" at bounding box center [469, 198] width 288 height 22
select select "ACCEPTED"
click at [325, 187] on select "Select a carrier response Accepted Accepted with revision No endorsement needed…" at bounding box center [469, 198] width 288 height 22
drag, startPoint x: 574, startPoint y: 17, endPoint x: 152, endPoint y: 19, distance: 422.3
click at [152, 19] on div "25 WC Intact Insurance - Amend Mailing and Billing Address to [STREET_ADDRESS][…" at bounding box center [493, 23] width 907 height 23
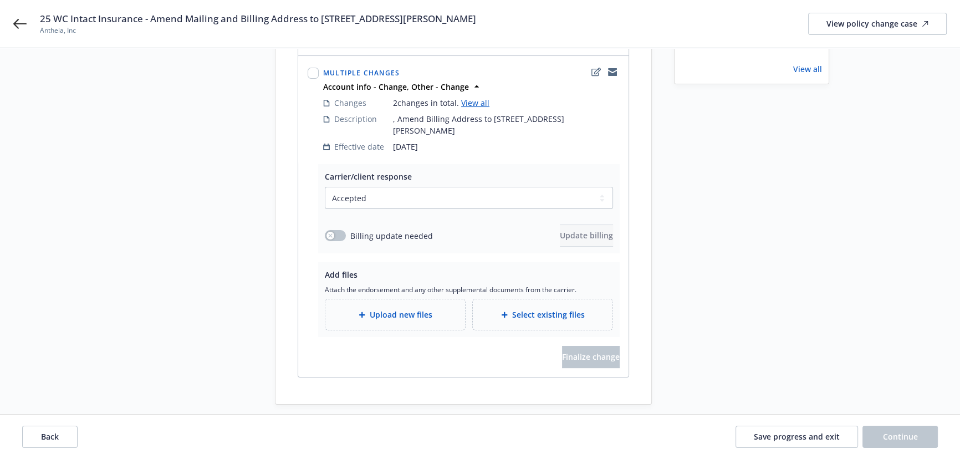
copy span "Amend Mailing and Billing Address to [STREET_ADDRESS][PERSON_NAME]"
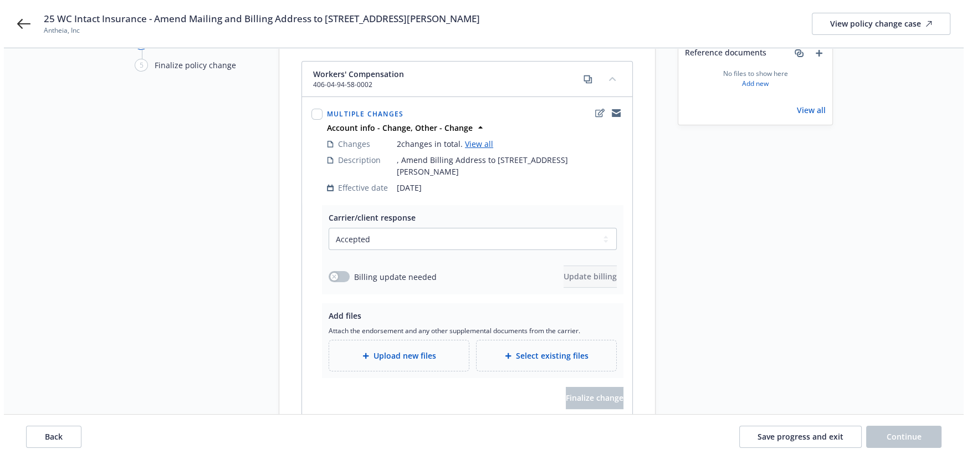
scroll to position [39, 0]
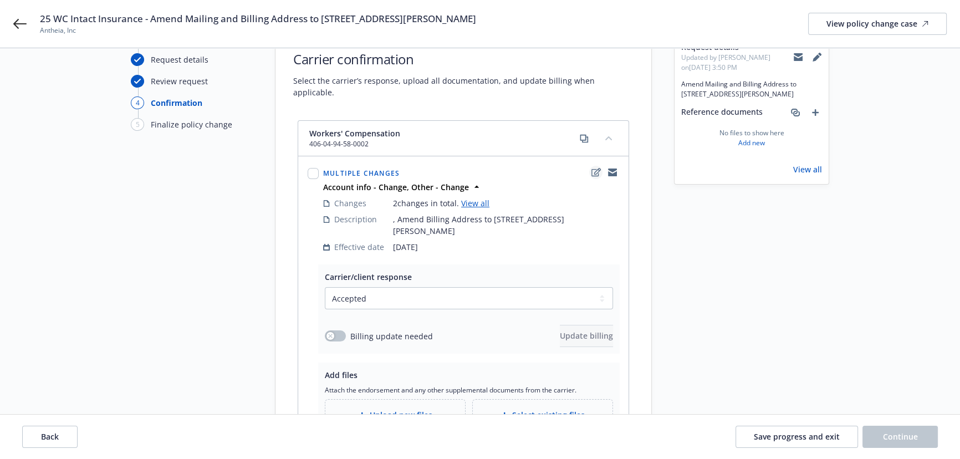
click at [590, 166] on link "edit" at bounding box center [595, 172] width 13 height 13
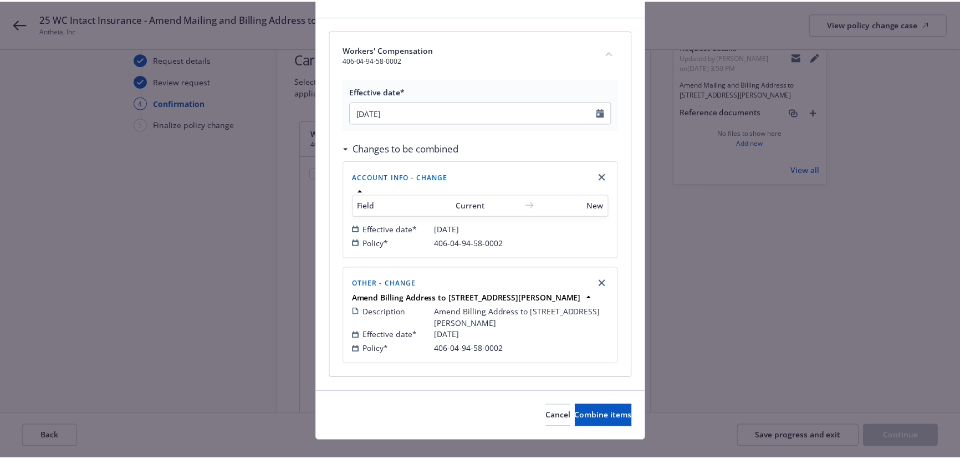
scroll to position [89, 0]
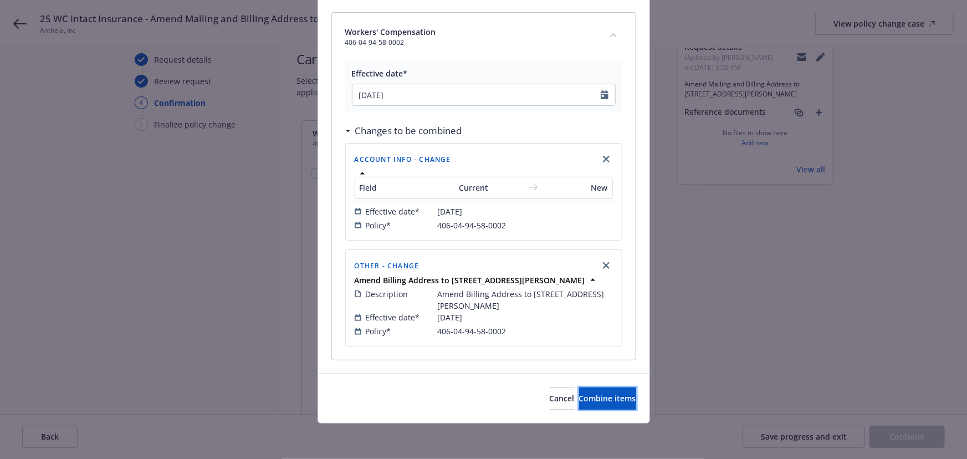
click at [630, 397] on button "Combine items" at bounding box center [607, 398] width 57 height 22
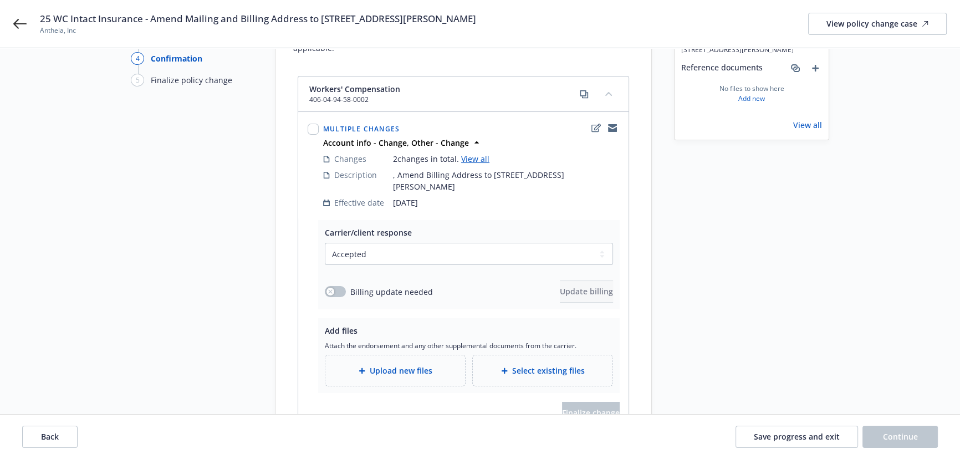
scroll to position [139, 0]
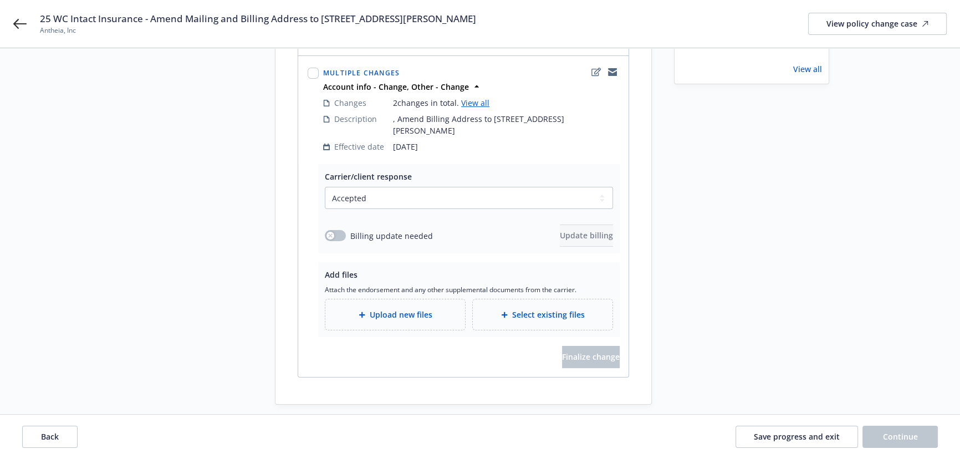
click at [400, 309] on span "Upload new files" at bounding box center [401, 315] width 63 height 12
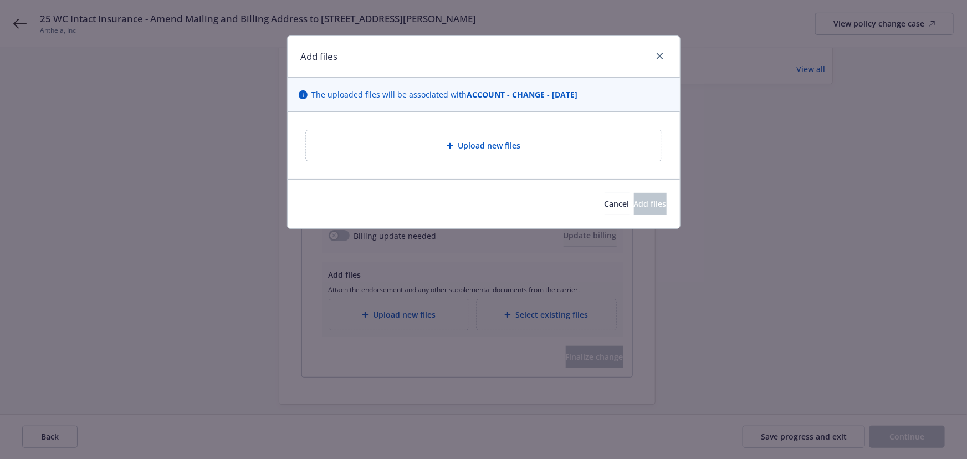
click at [452, 152] on div "Upload new files" at bounding box center [484, 145] width 356 height 30
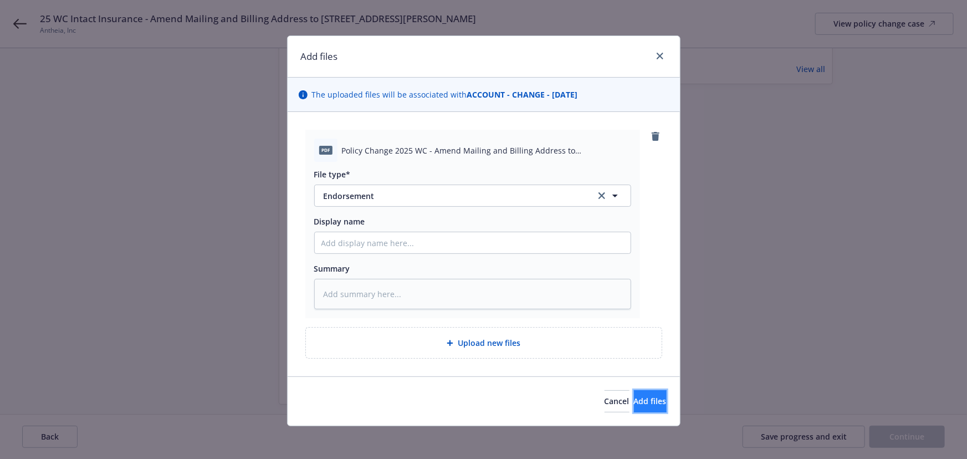
click at [634, 399] on span "Add files" at bounding box center [650, 401] width 33 height 11
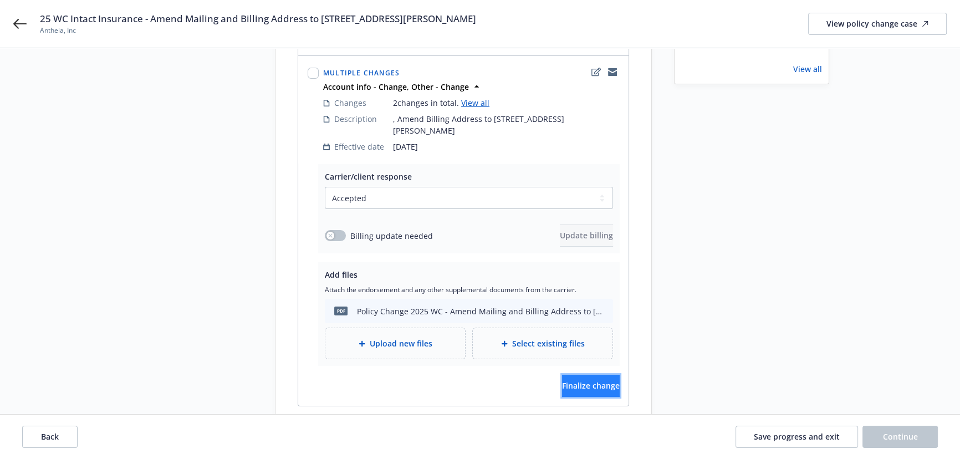
click at [565, 380] on span "Finalize change" at bounding box center [591, 385] width 58 height 11
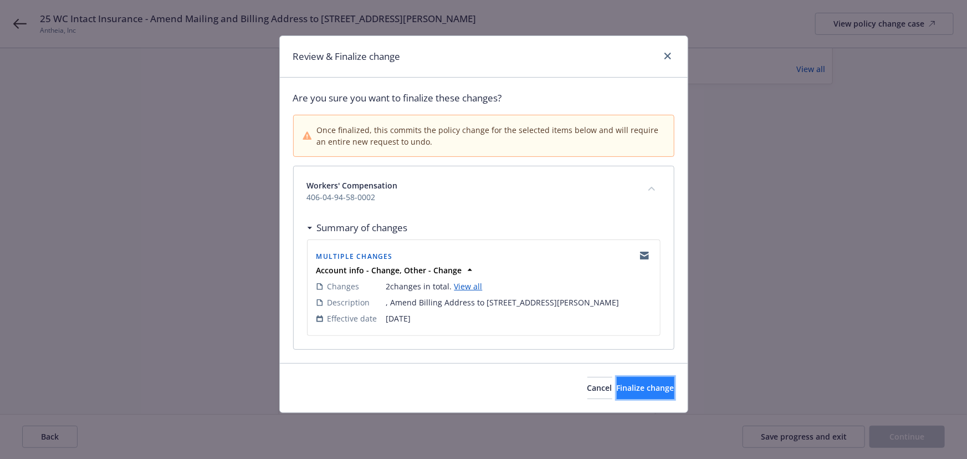
click at [633, 393] on span "Finalize change" at bounding box center [646, 387] width 58 height 11
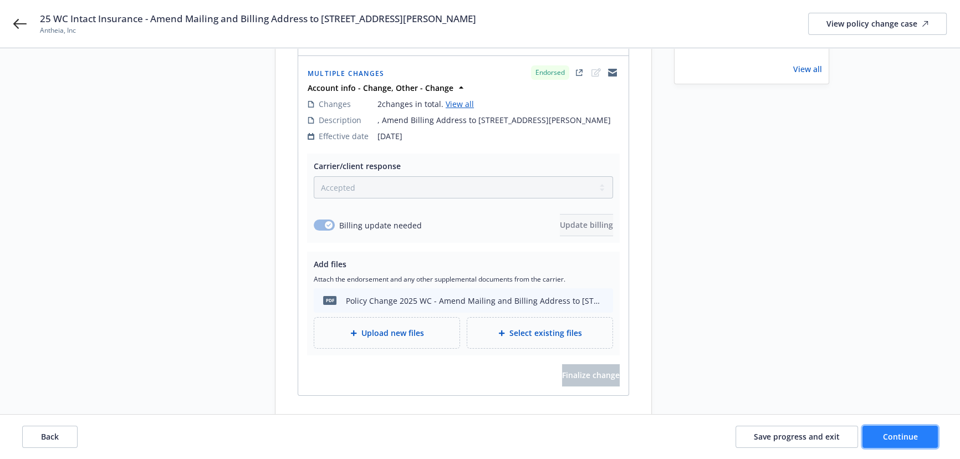
click at [892, 439] on span "Continue" at bounding box center [900, 436] width 35 height 11
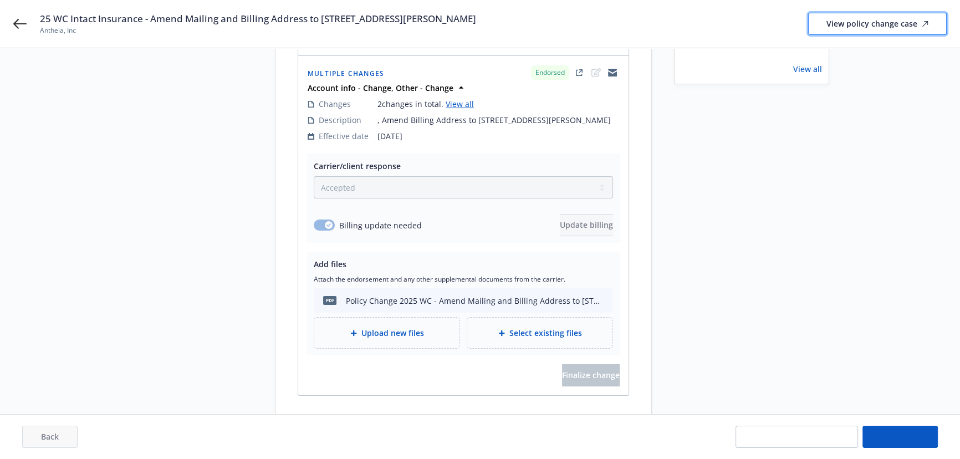
click at [887, 23] on div "View policy change case" at bounding box center [877, 23] width 102 height 21
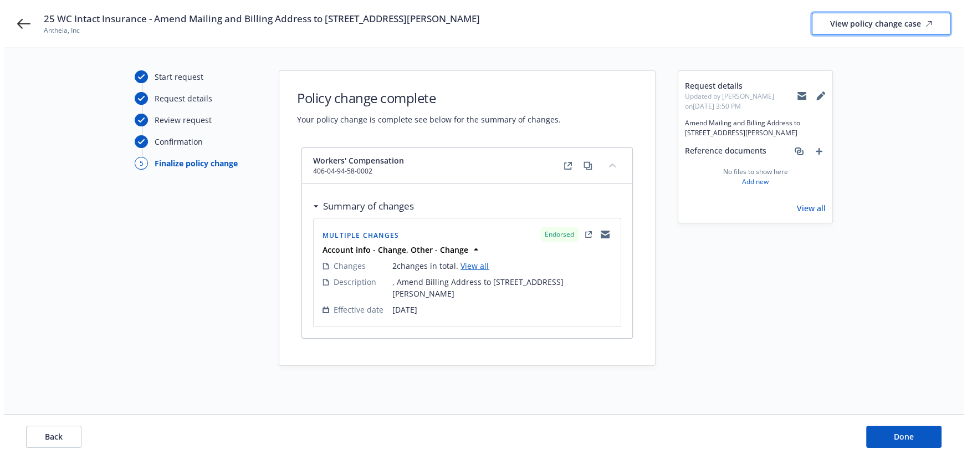
scroll to position [0, 0]
click at [902, 440] on span "Done" at bounding box center [907, 436] width 20 height 11
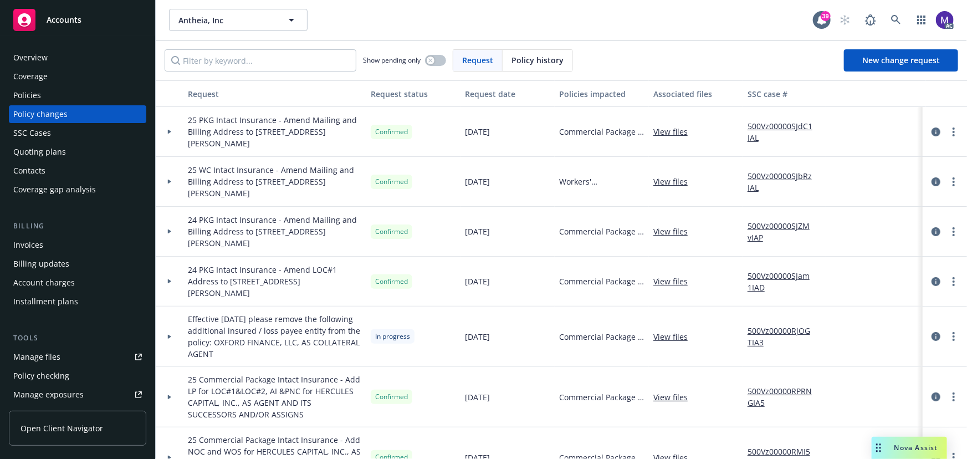
click at [177, 186] on div at bounding box center [170, 182] width 28 height 50
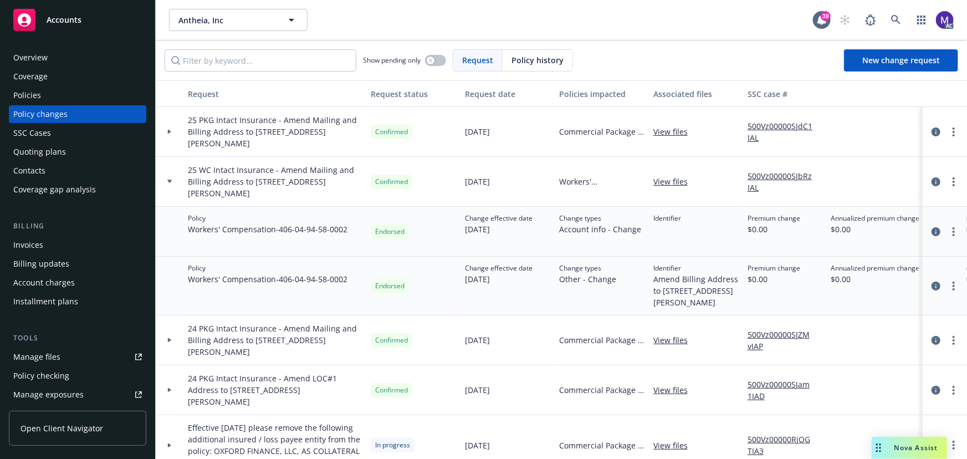
click at [171, 141] on div at bounding box center [170, 132] width 28 height 50
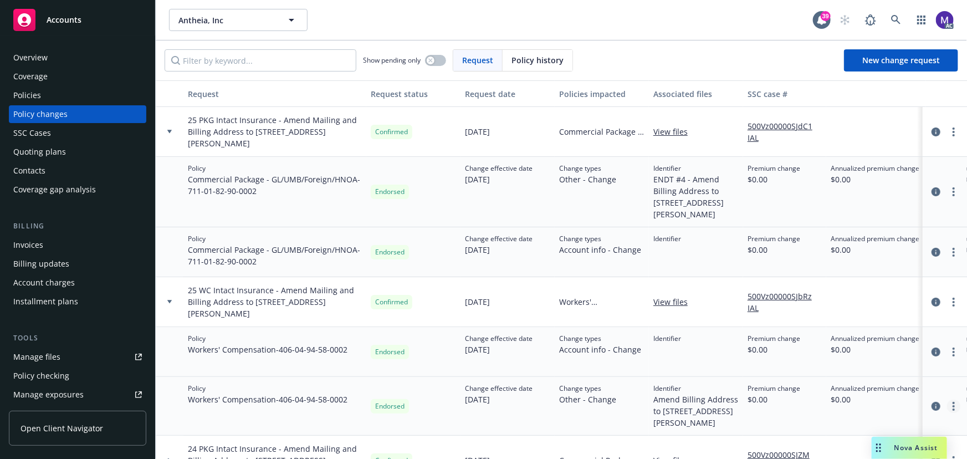
click at [953, 411] on icon "more" at bounding box center [954, 406] width 2 height 9
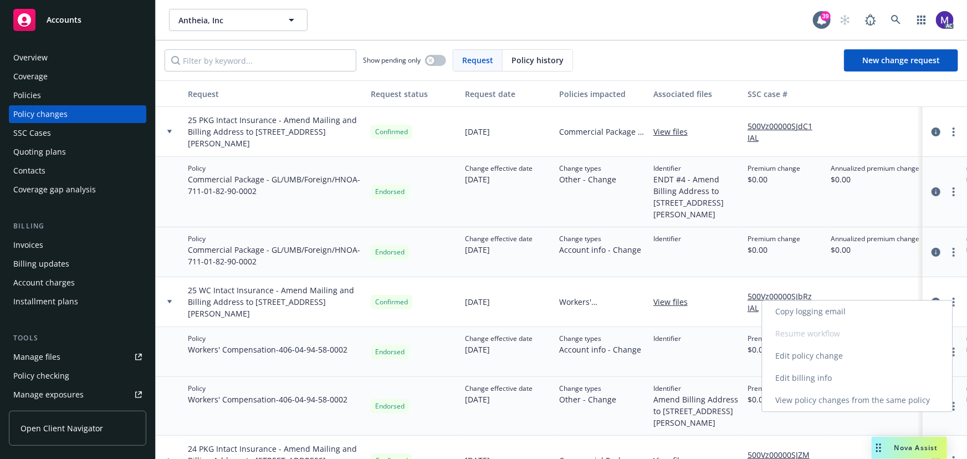
click at [820, 357] on link "Edit policy change" at bounding box center [858, 356] width 190 height 22
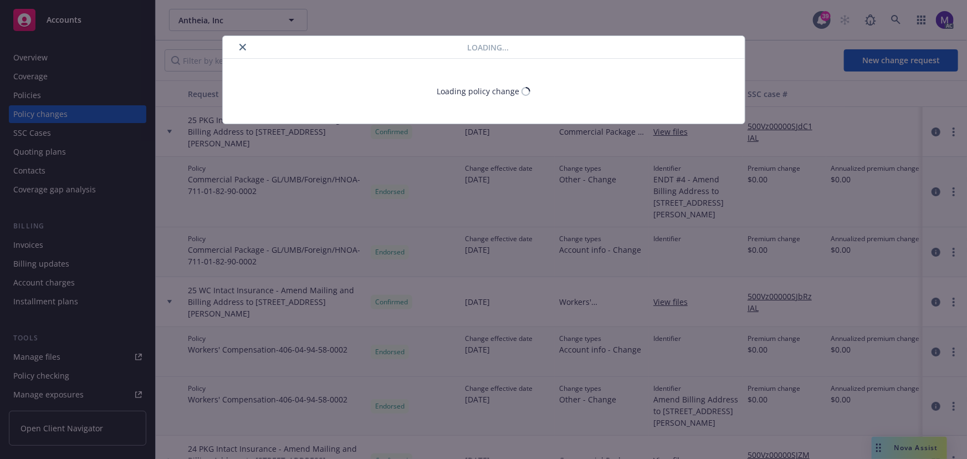
type textarea "x"
select select "ACCEPTED"
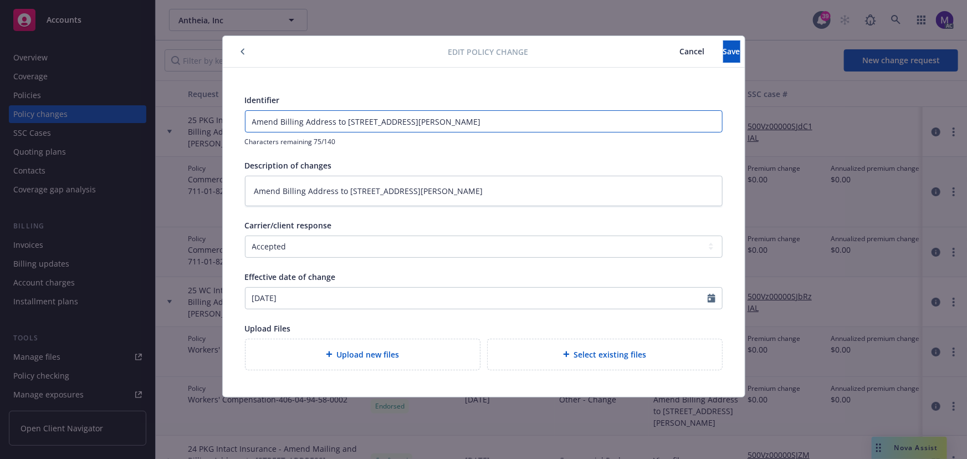
click at [249, 120] on input "Amend Billing Address to [STREET_ADDRESS][PERSON_NAME]" at bounding box center [484, 121] width 477 height 21
type textarea "x"
type input "EAmend Billing Address to [STREET_ADDRESS][PERSON_NAME]"
type textarea "x"
type input "ENAmend Billing Address to [STREET_ADDRESS][PERSON_NAME]"
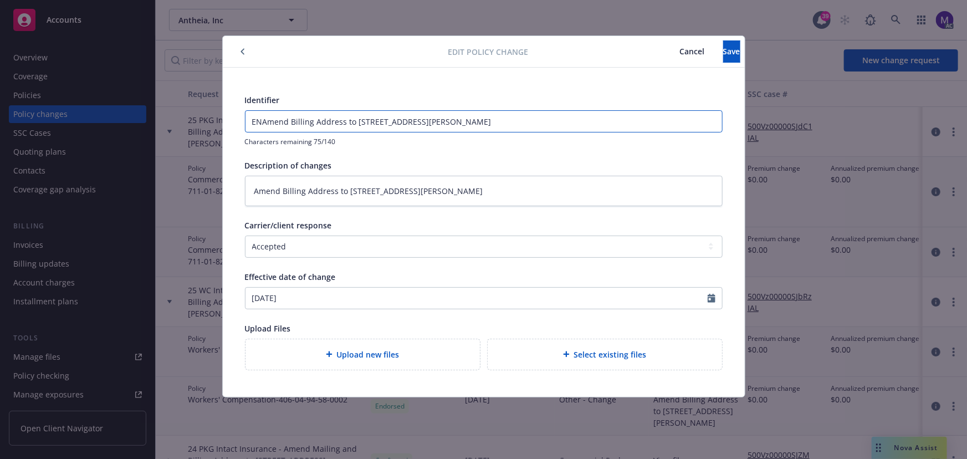
type textarea "x"
type input "ENDAmend Billing Address to [STREET_ADDRESS][PERSON_NAME]"
type textarea "x"
type input "ENDTAmend Billing Address to [STREET_ADDRESS][PERSON_NAME]"
type textarea "x"
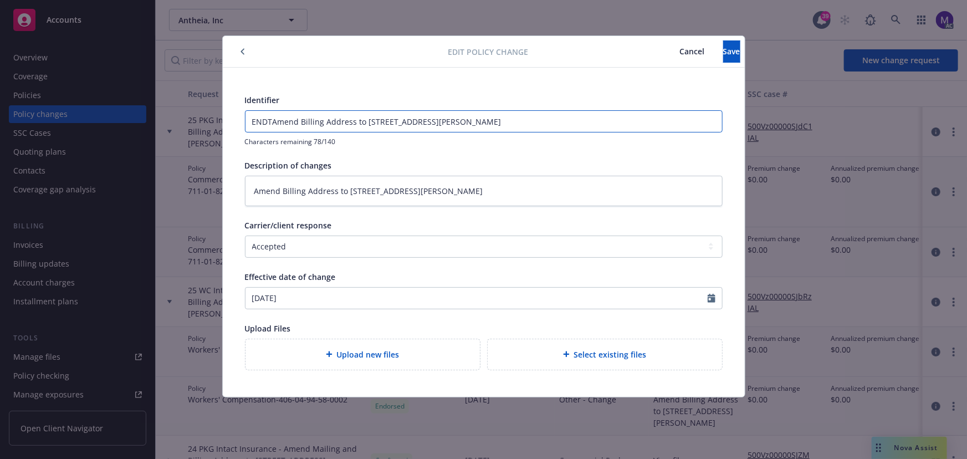
type input "ENDT Amend Billing Address to [STREET_ADDRESS][PERSON_NAME]"
type textarea "x"
type input "ENDT #Amend Billing Address to [STREET_ADDRESS][PERSON_NAME]"
type textarea "x"
type input "ENDT # Amend Billing Address to [STREET_ADDRESS][PERSON_NAME]"
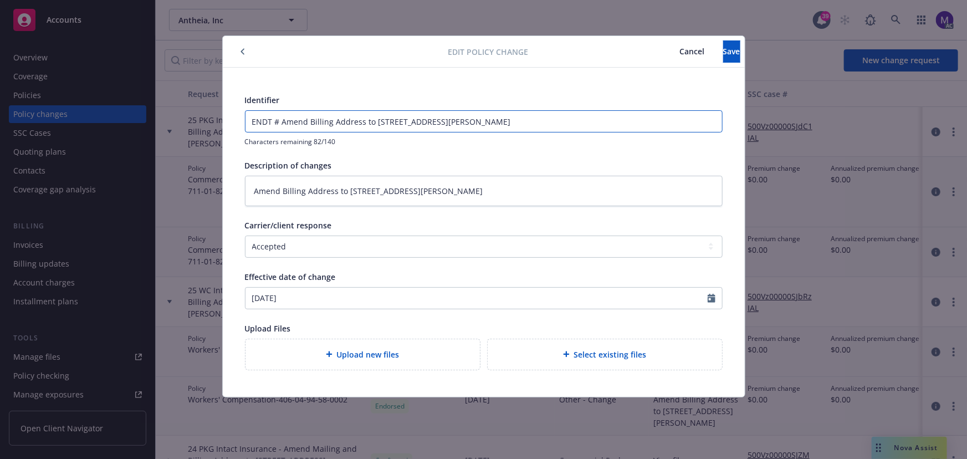
type textarea "x"
type input "ENDT # 1Amend Billing Address to [STREET_ADDRESS][PERSON_NAME]"
type textarea "x"
type input "ENDT # 1 Amend Billing Address to [STREET_ADDRESS][PERSON_NAME]"
type textarea "x"
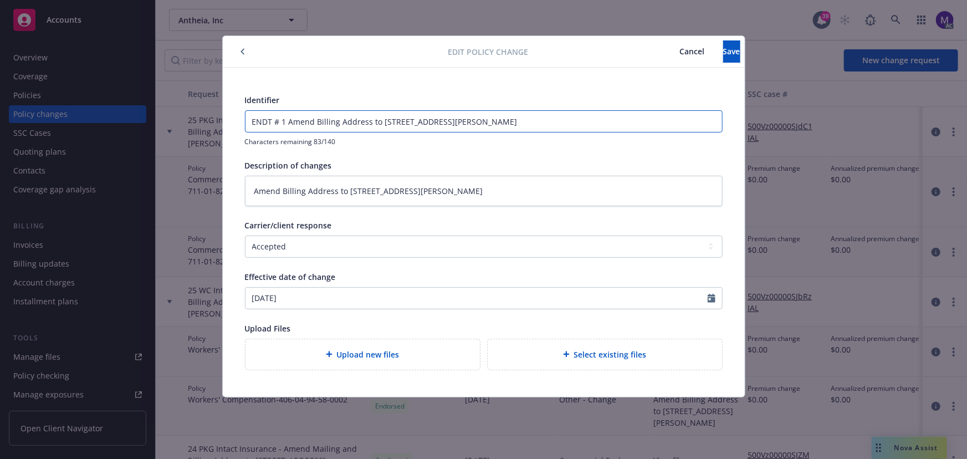
type input "ENDT # 1 -Amend Billing Address to [STREET_ADDRESS][PERSON_NAME]"
type textarea "x"
type input "ENDT # 1 - Amend Billing Address to [STREET_ADDRESS][PERSON_NAME]"
click at [723, 54] on span "Save" at bounding box center [731, 51] width 17 height 11
type textarea "x"
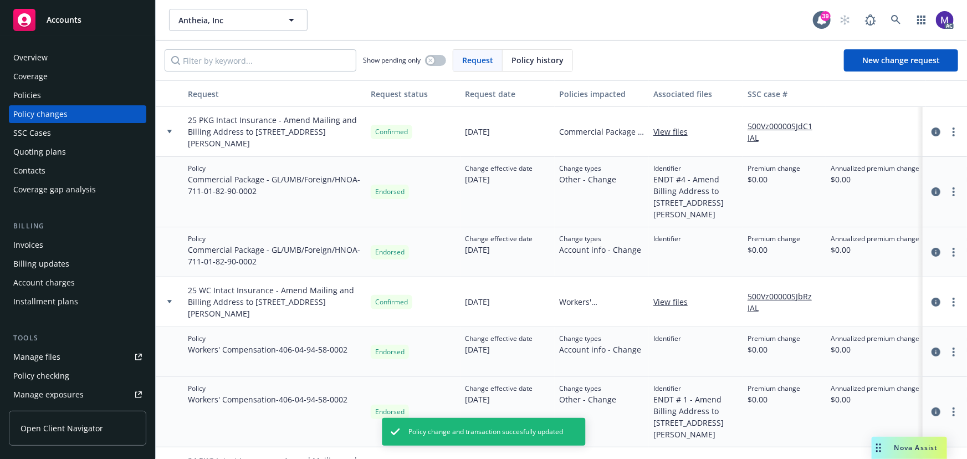
scroll to position [100, 0]
